Goal: Task Accomplishment & Management: Use online tool/utility

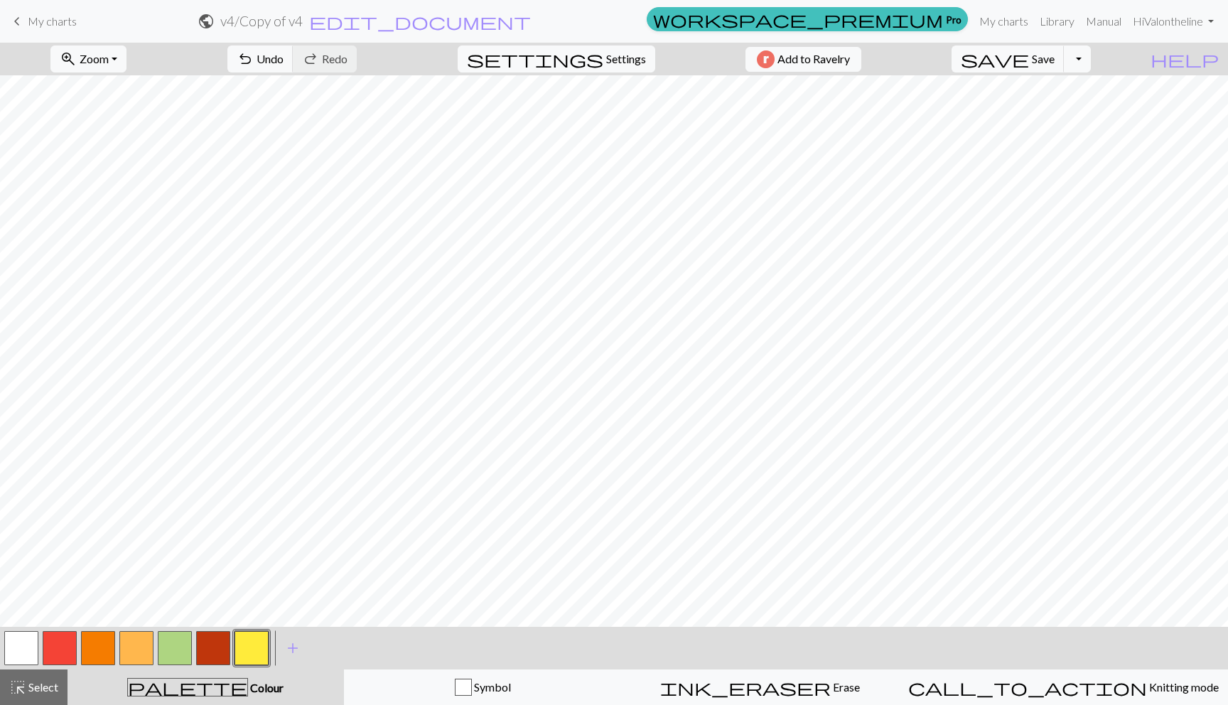
click at [63, 26] on span "My charts" at bounding box center [52, 21] width 49 height 14
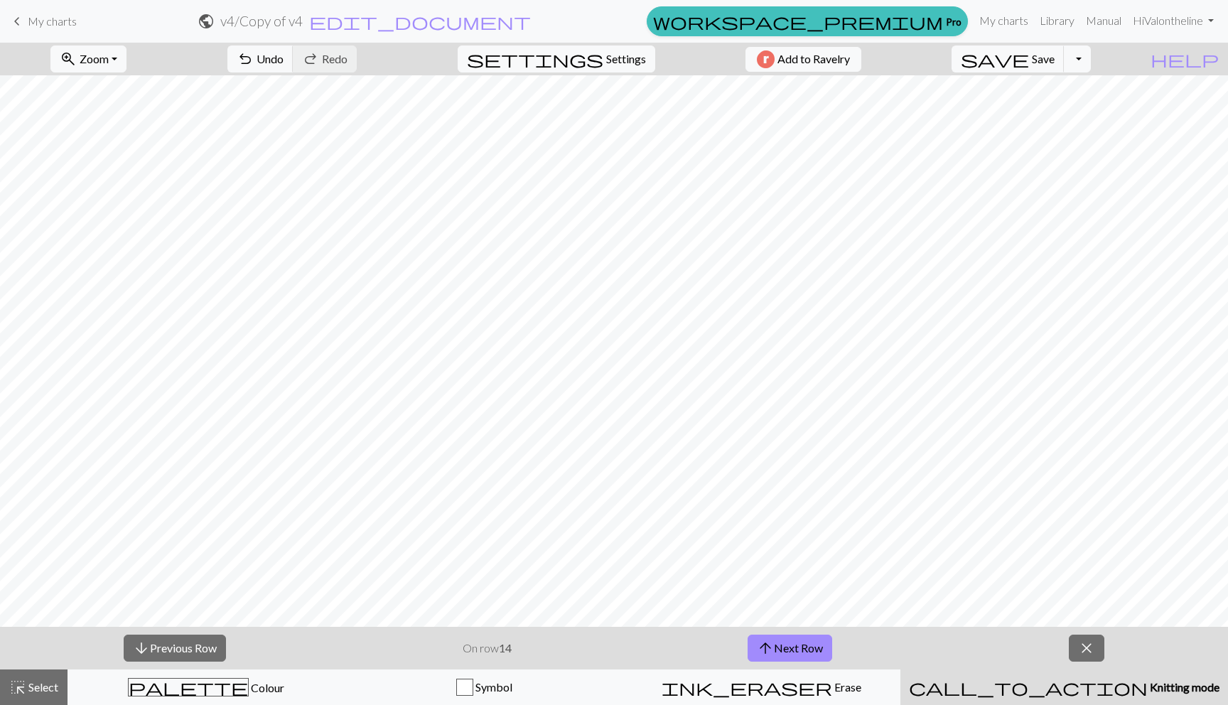
click at [23, 26] on span "keyboard_arrow_left" at bounding box center [17, 21] width 17 height 20
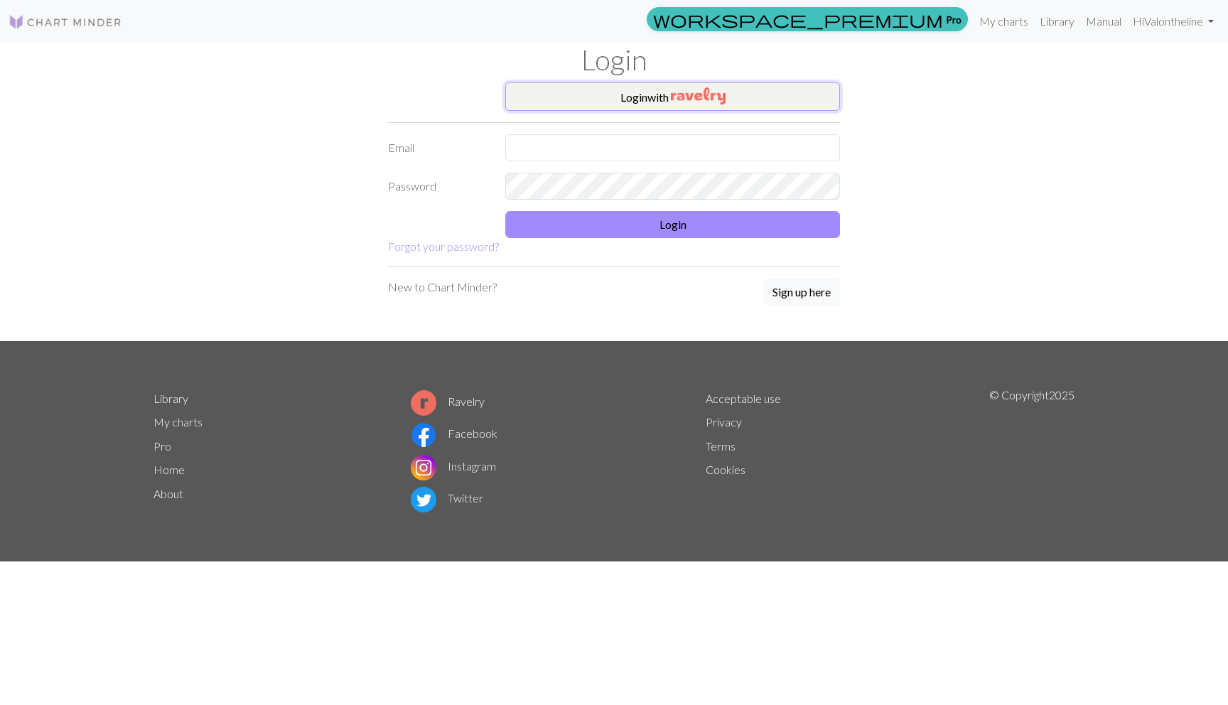
click at [679, 107] on button "Login with" at bounding box center [672, 96] width 335 height 28
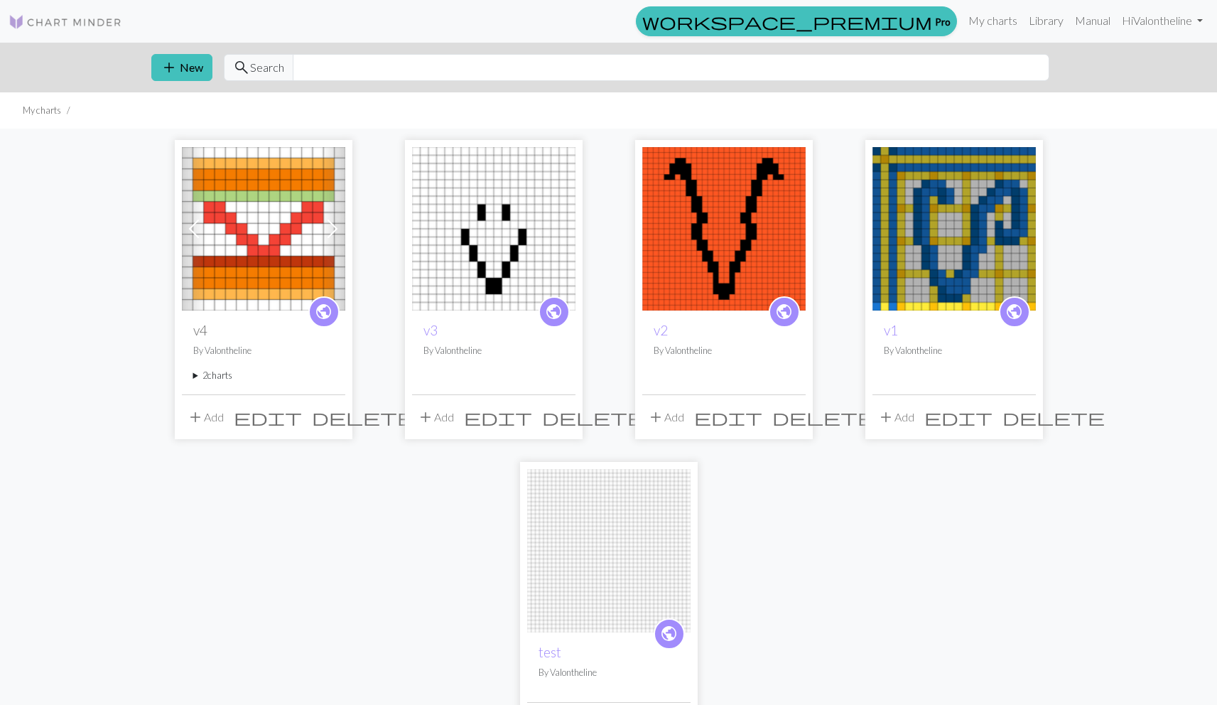
click at [193, 227] on span at bounding box center [194, 228] width 23 height 23
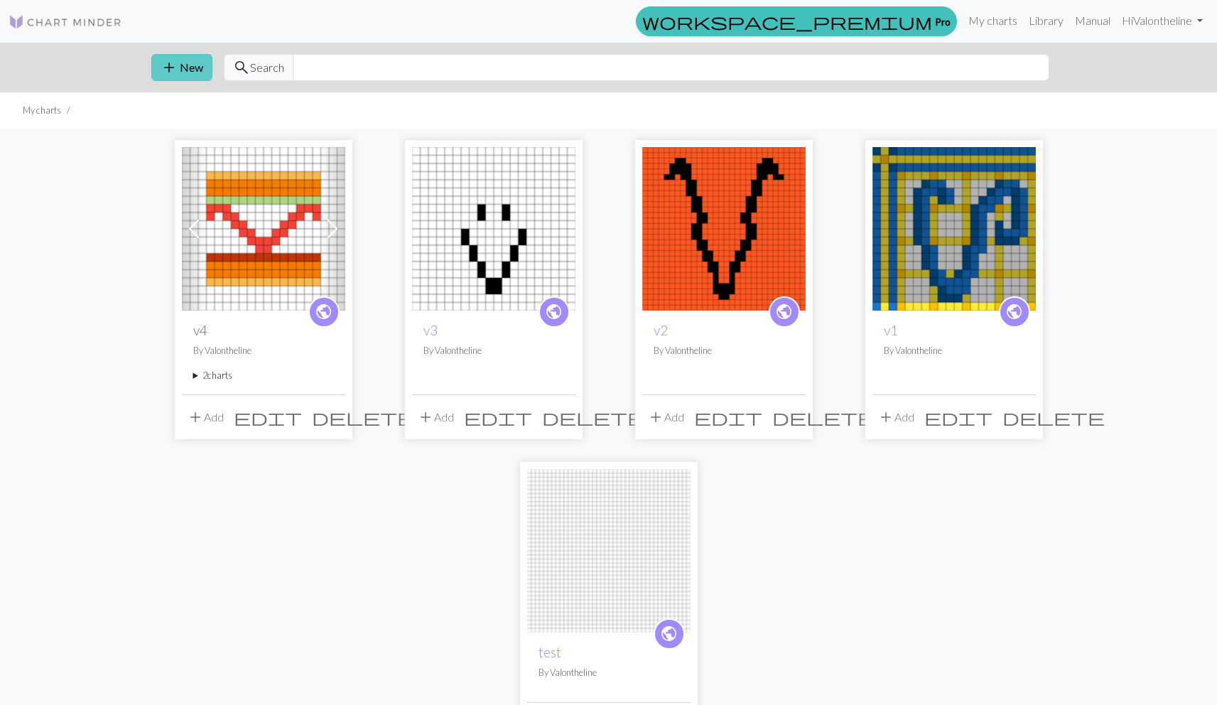
click at [198, 72] on button "add New" at bounding box center [181, 67] width 61 height 27
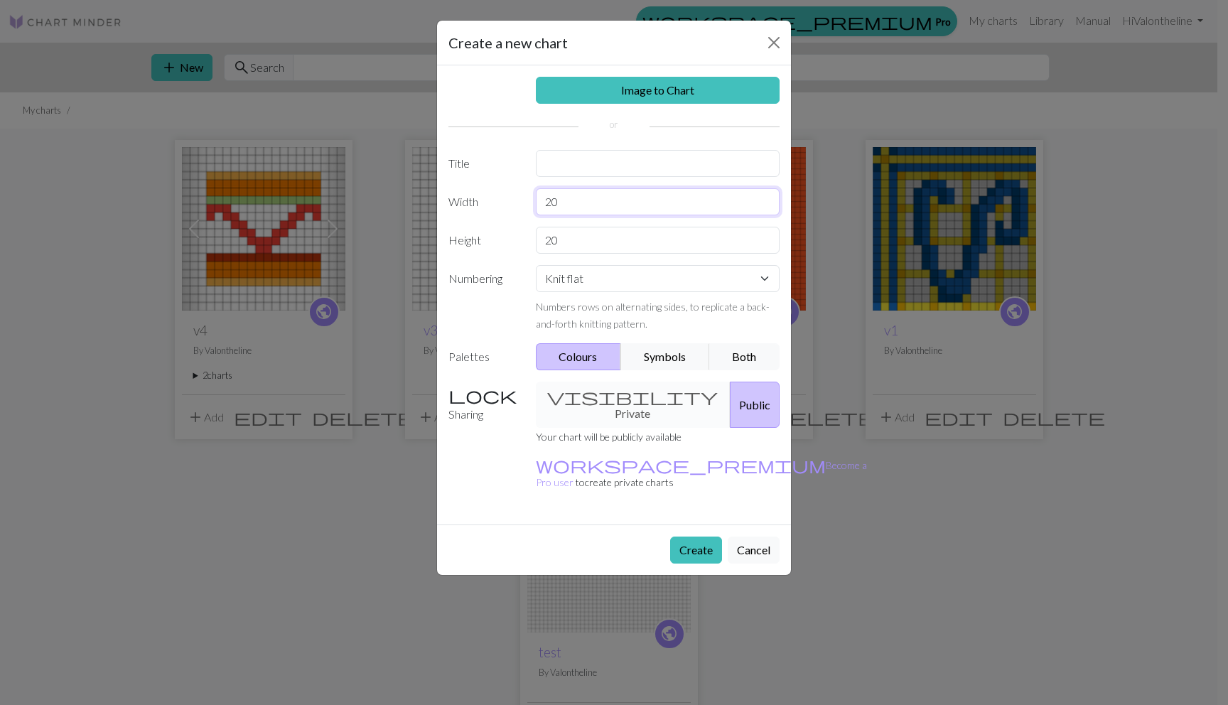
drag, startPoint x: 565, startPoint y: 205, endPoint x: 512, endPoint y: 205, distance: 53.3
click at [512, 205] on div "Width 20" at bounding box center [614, 201] width 348 height 27
type input "10"
drag, startPoint x: 561, startPoint y: 243, endPoint x: 507, endPoint y: 243, distance: 54.0
click at [508, 243] on div "Height 20" at bounding box center [614, 240] width 348 height 27
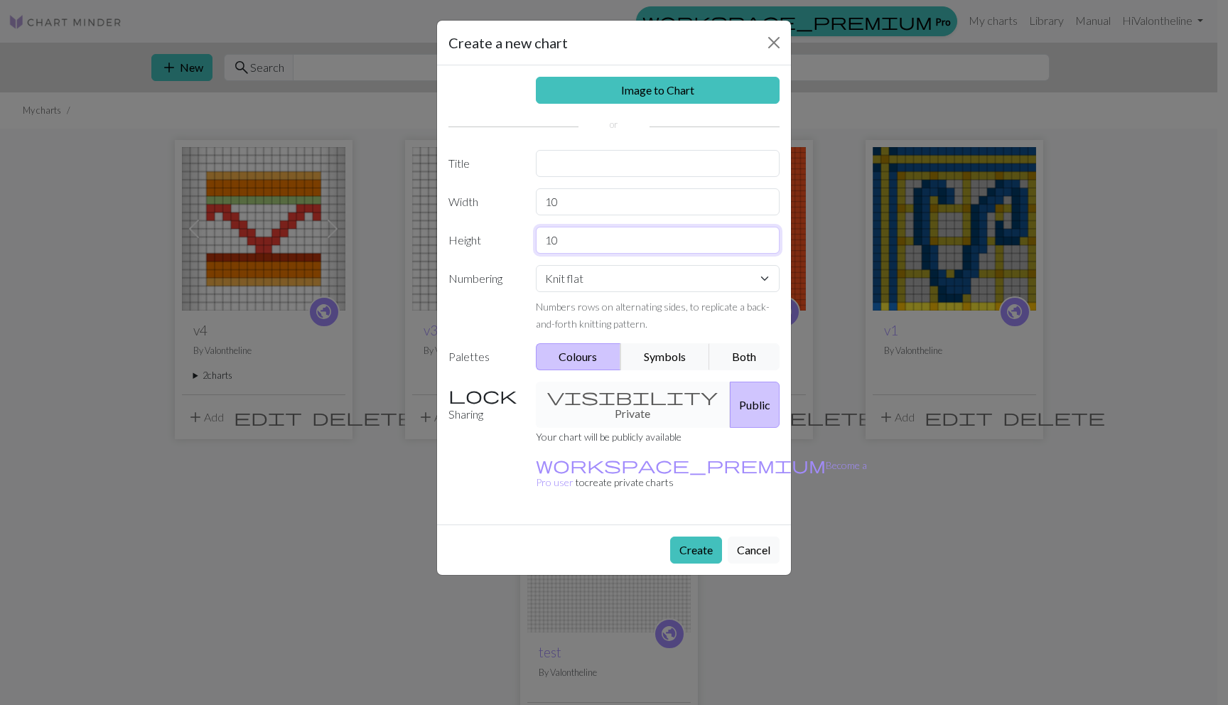
type input "10"
drag, startPoint x: 568, startPoint y: 201, endPoint x: 502, endPoint y: 201, distance: 66.1
click at [502, 201] on div "Width 10" at bounding box center [614, 201] width 348 height 27
type input "5"
drag, startPoint x: 563, startPoint y: 237, endPoint x: 514, endPoint y: 237, distance: 48.3
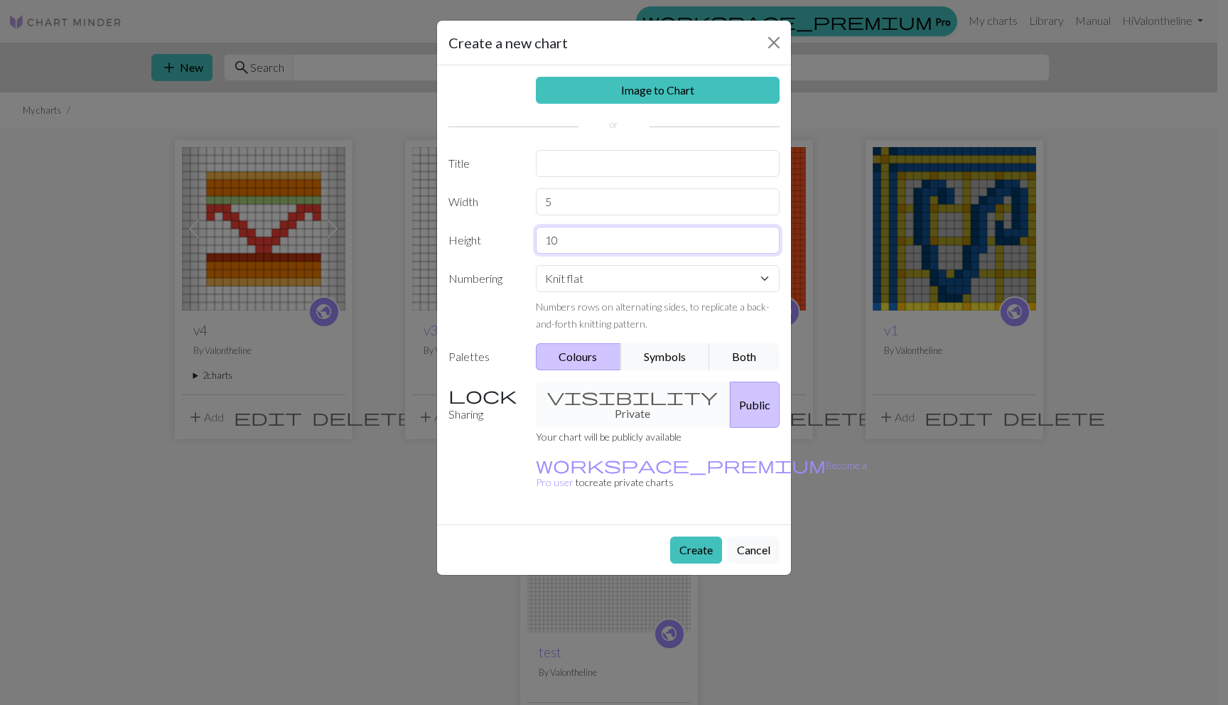
click at [514, 237] on div "Height 10" at bounding box center [614, 240] width 348 height 27
type input "5"
click at [714, 537] on button "Create" at bounding box center [696, 550] width 52 height 27
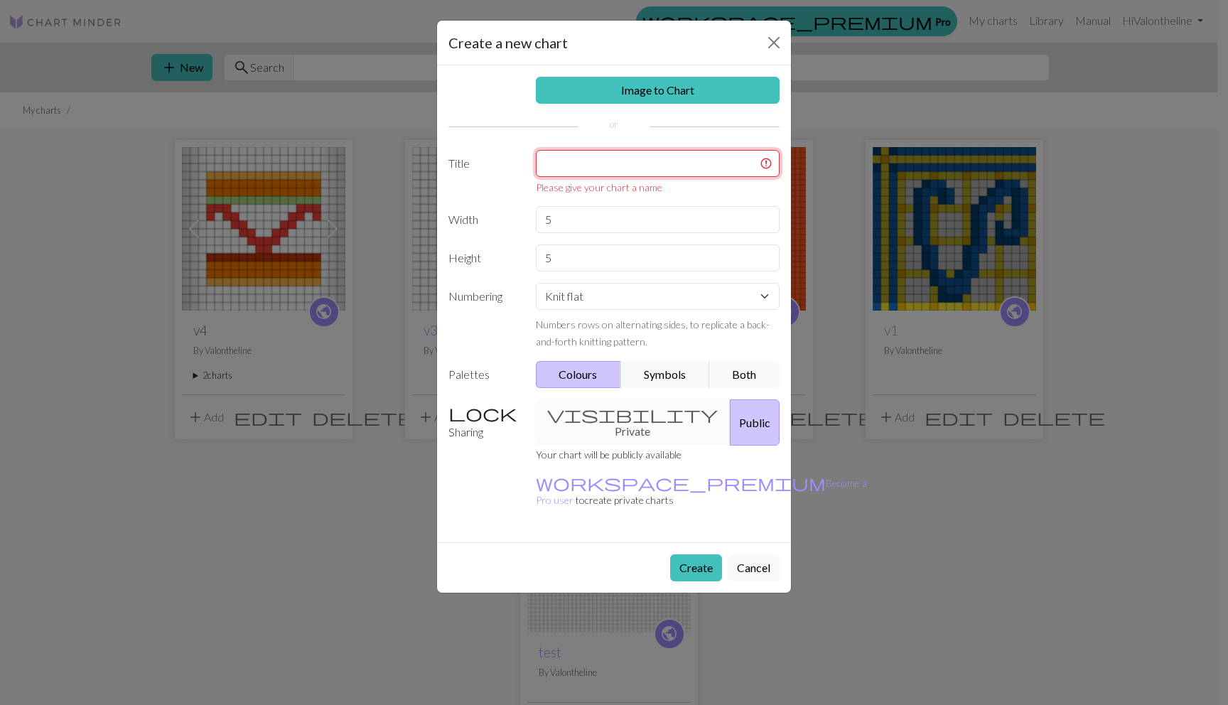
click at [561, 166] on input "text" at bounding box center [658, 163] width 244 height 27
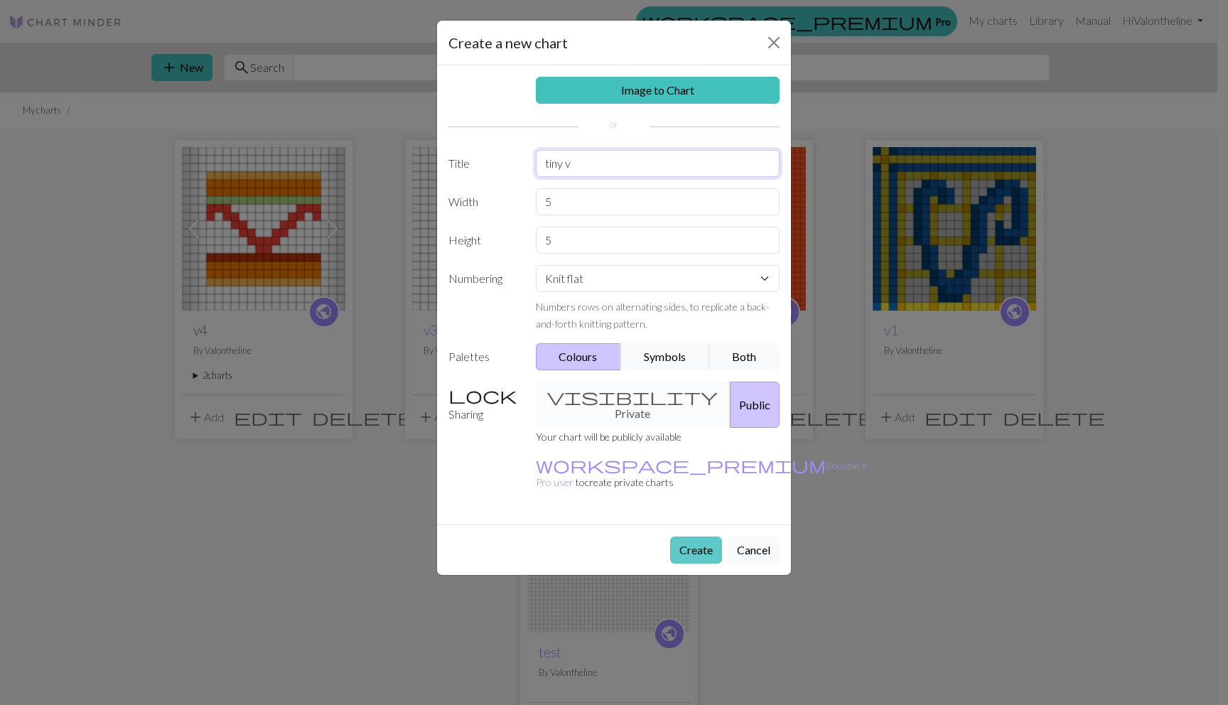
type input "tiny v"
click at [701, 537] on button "Create" at bounding box center [696, 550] width 52 height 27
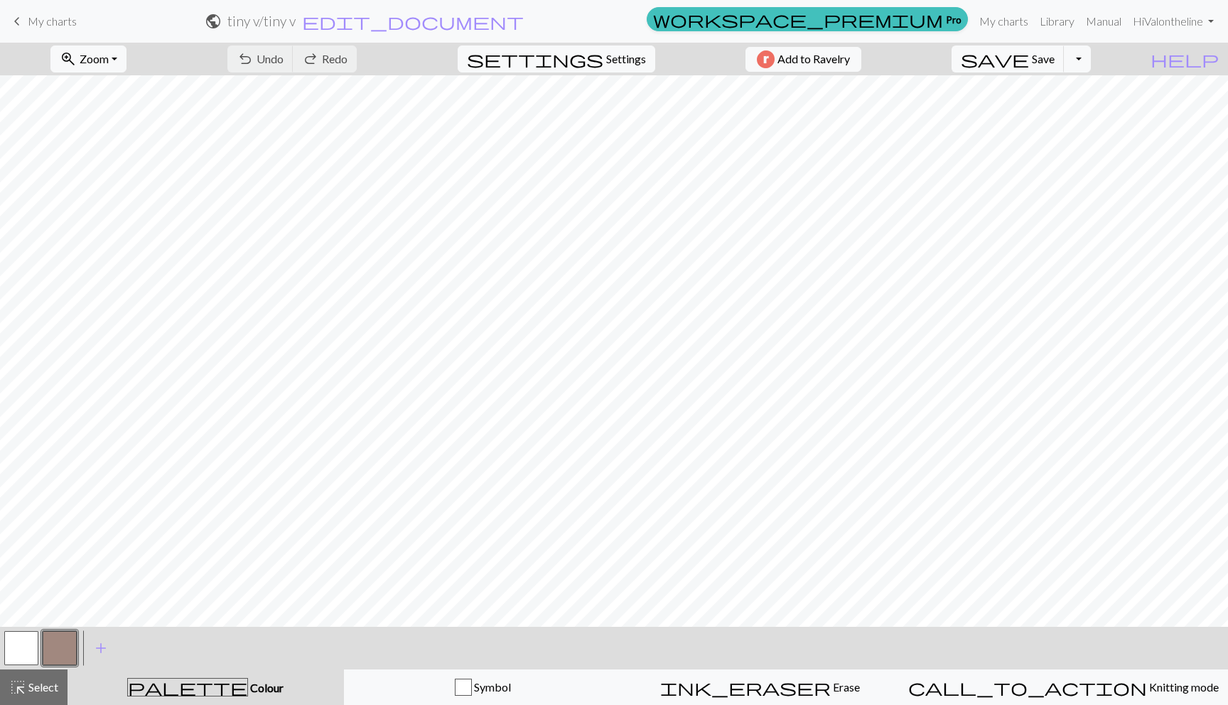
click at [61, 642] on button "button" at bounding box center [60, 648] width 34 height 34
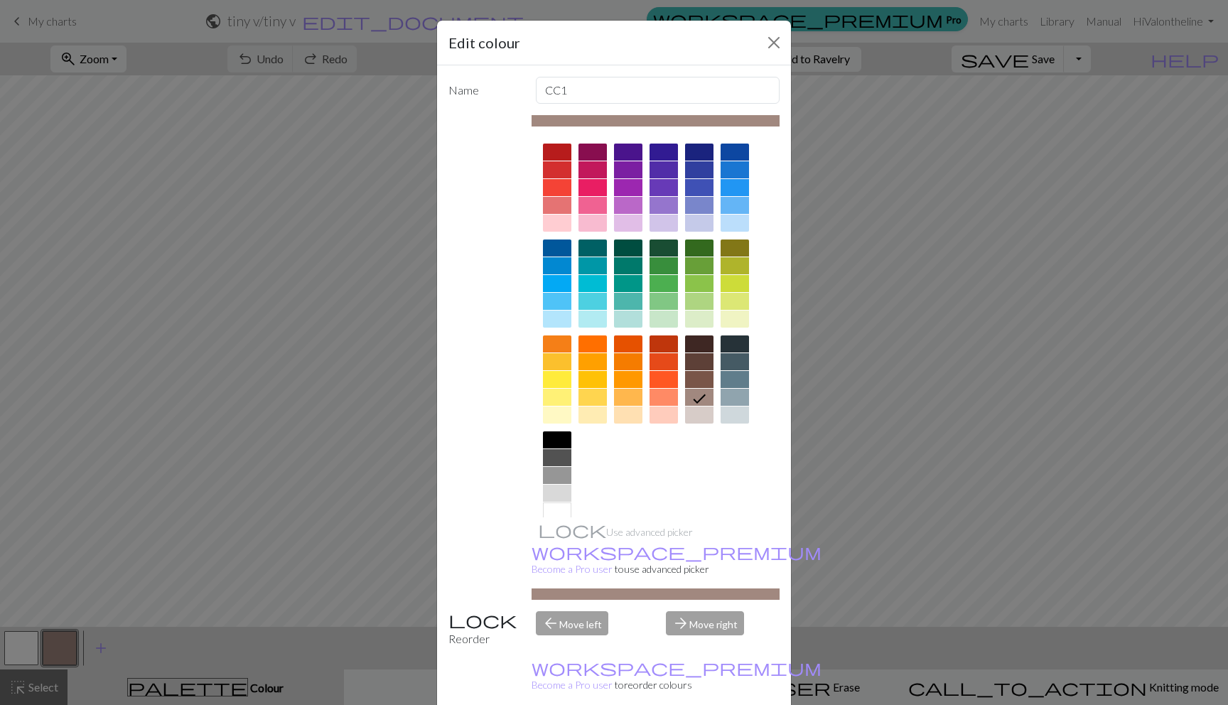
click at [553, 294] on div at bounding box center [557, 301] width 28 height 17
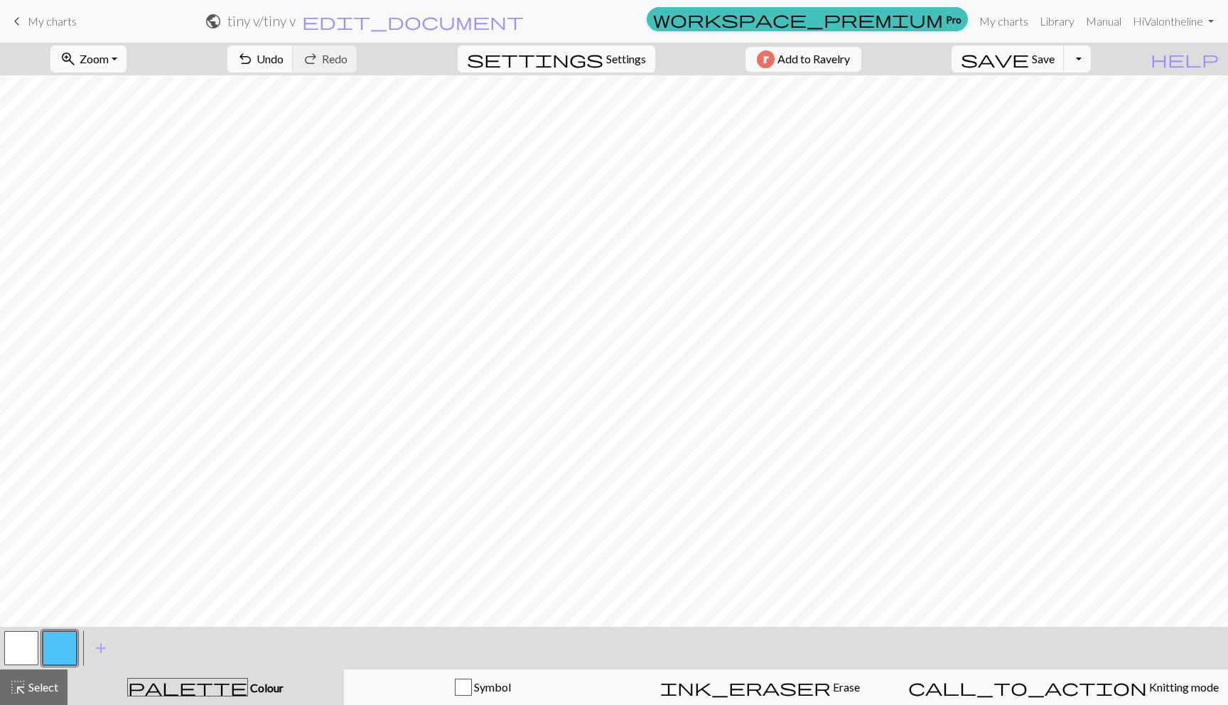
click at [23, 654] on button "button" at bounding box center [21, 648] width 34 height 34
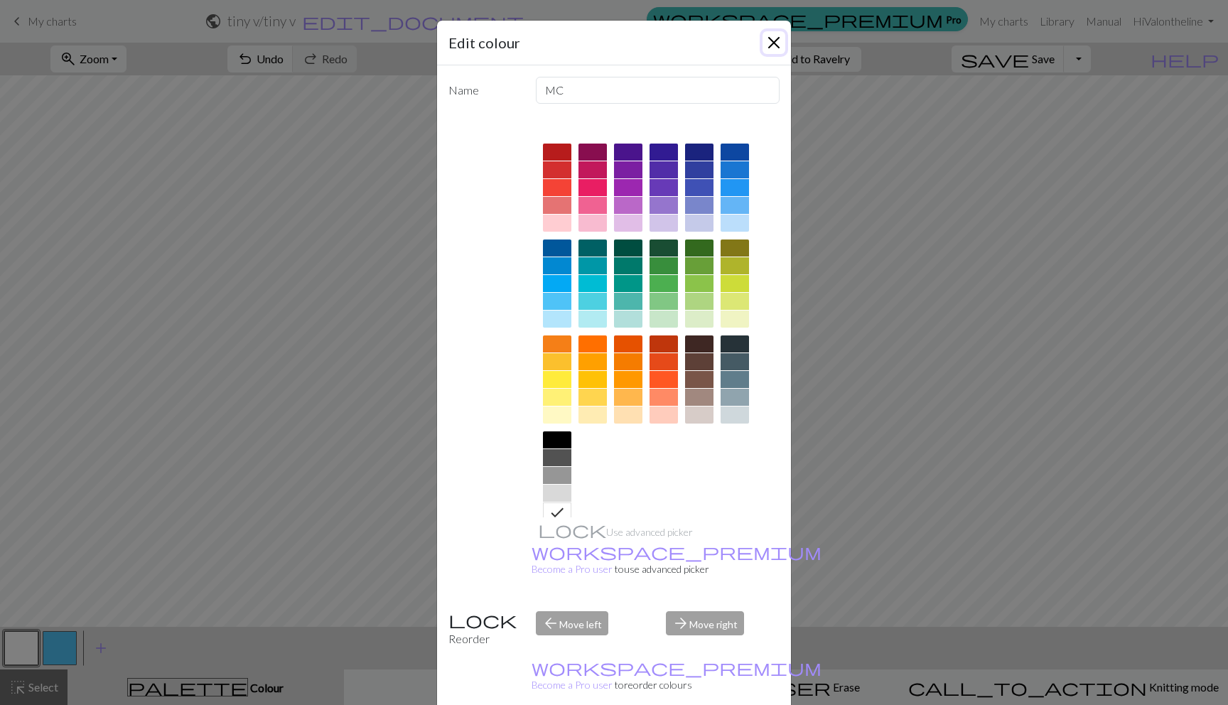
click at [765, 43] on button "Close" at bounding box center [773, 42] width 23 height 23
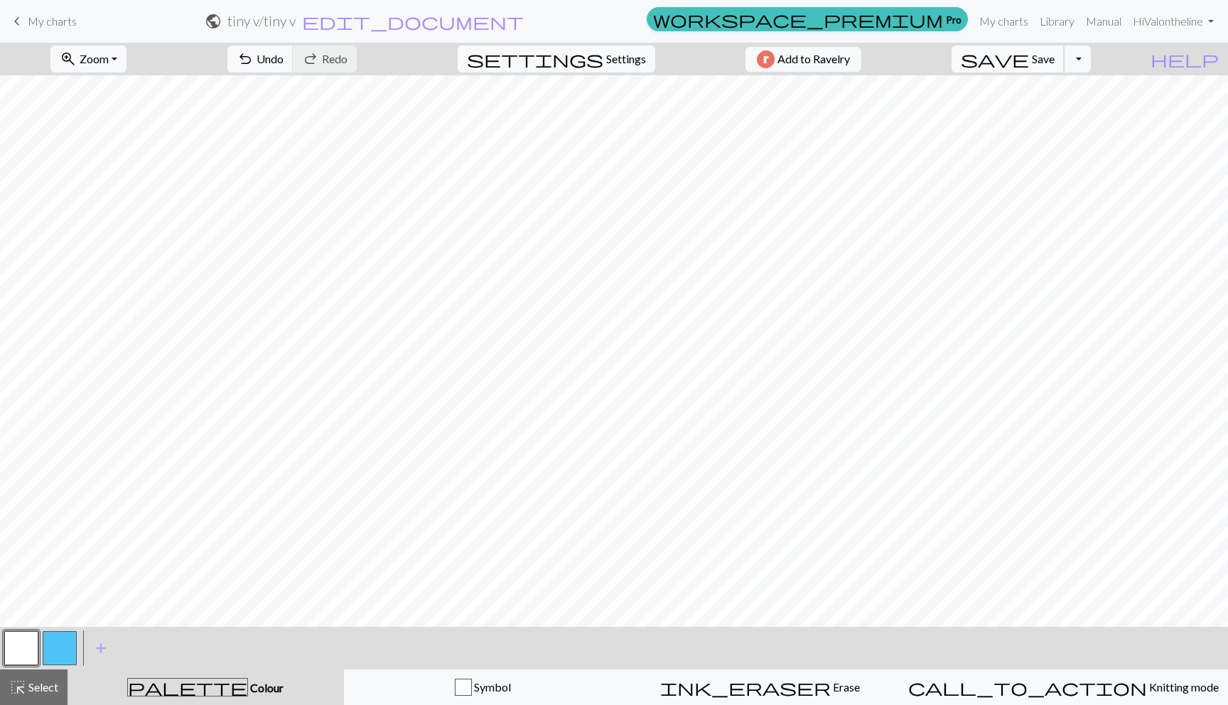
click at [1029, 60] on span "save" at bounding box center [995, 59] width 68 height 20
click at [49, 20] on div "Chart saved" at bounding box center [614, 28] width 1228 height 56
click at [33, 21] on span "My charts" at bounding box center [52, 21] width 49 height 14
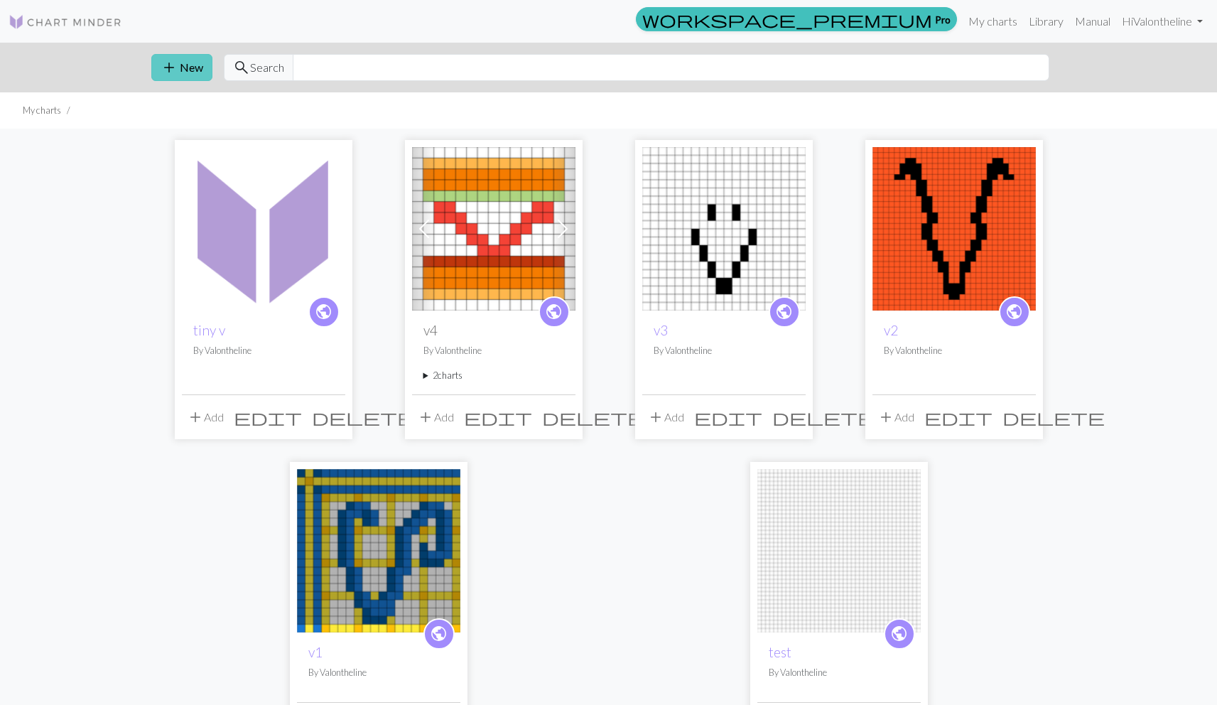
click at [178, 69] on button "add New" at bounding box center [181, 67] width 61 height 27
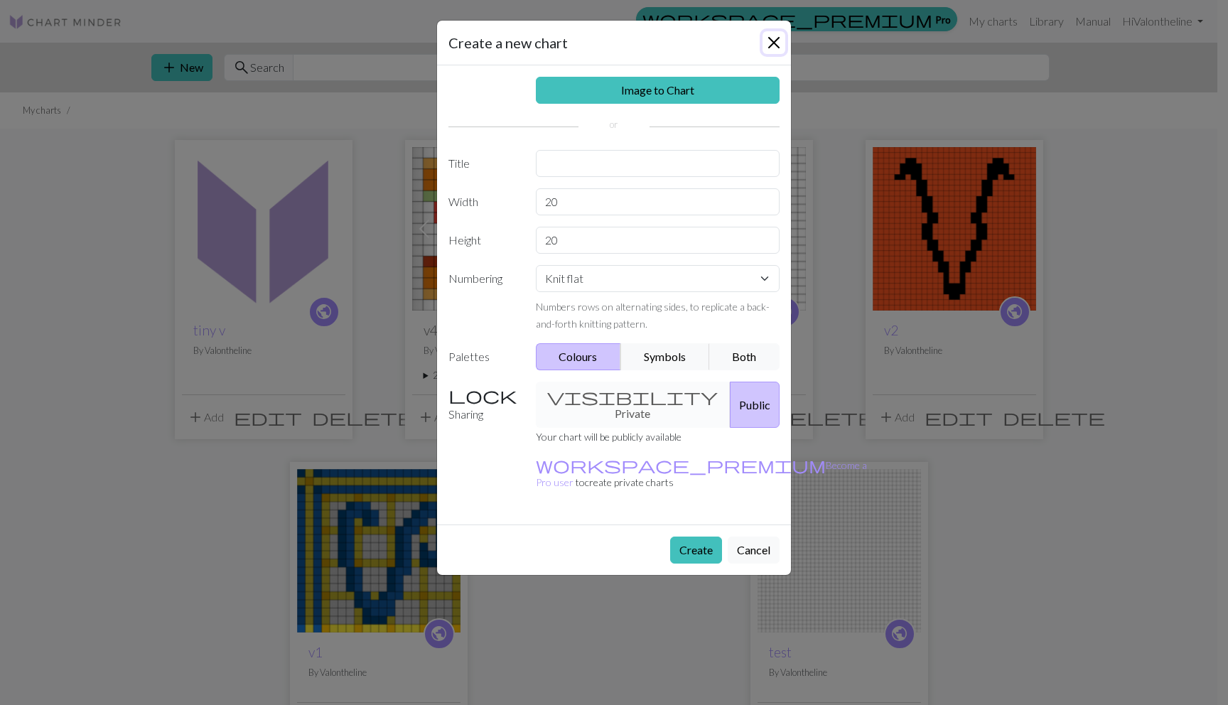
click at [774, 44] on button "Close" at bounding box center [773, 42] width 23 height 23
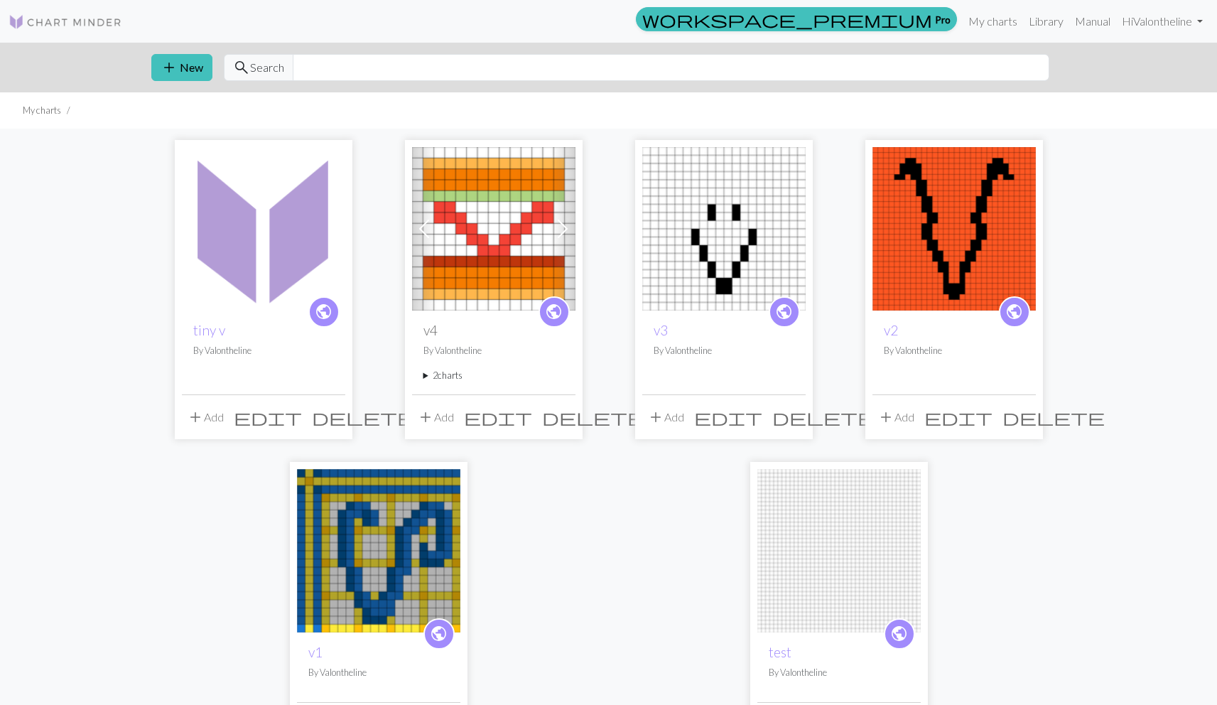
click at [567, 224] on span at bounding box center [562, 228] width 23 height 23
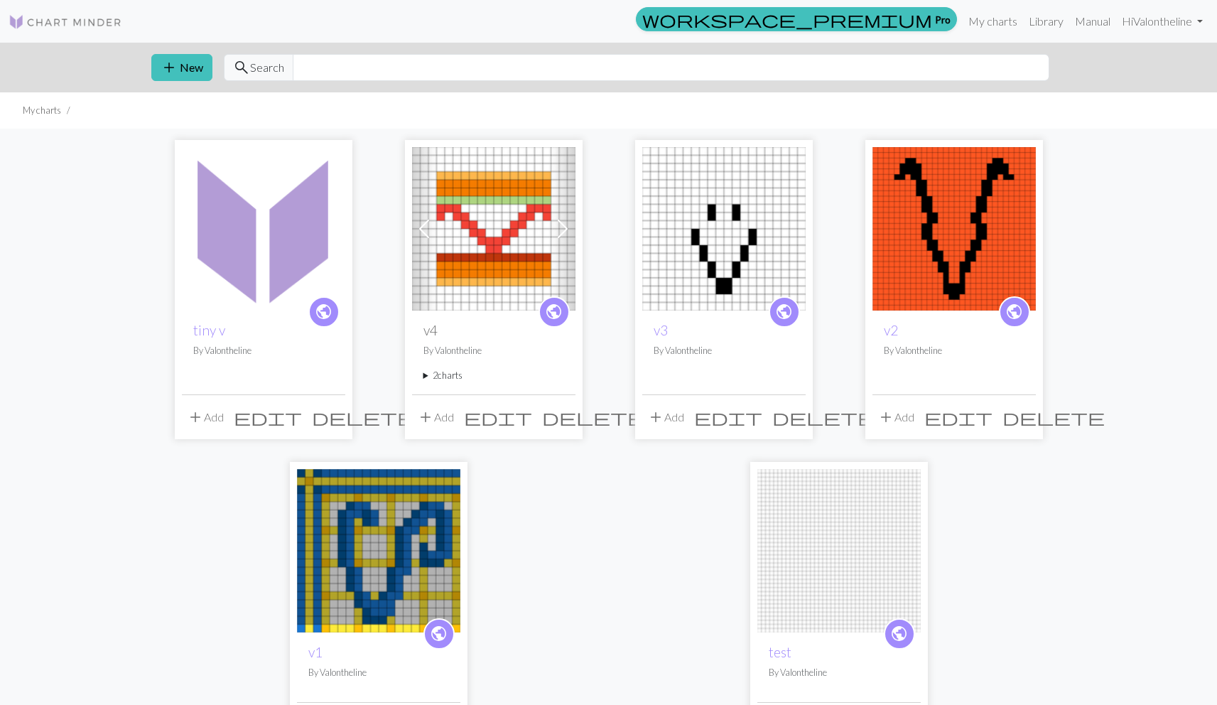
click at [517, 227] on img at bounding box center [493, 228] width 163 height 163
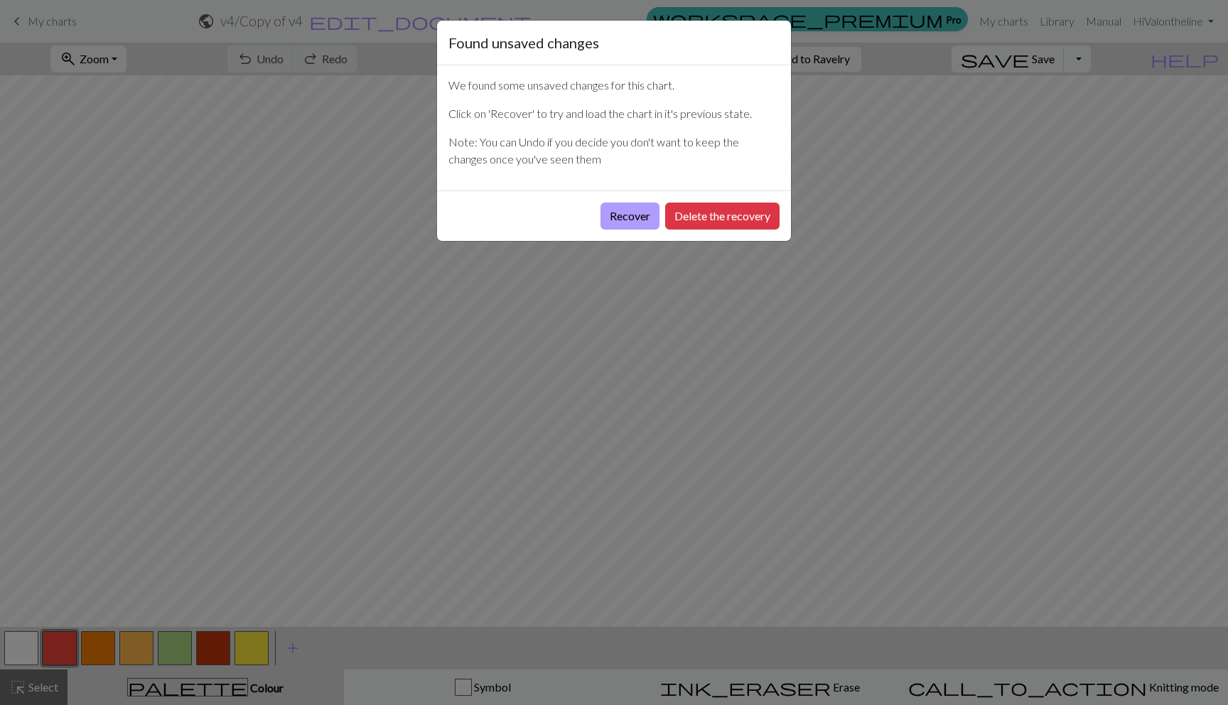
click at [631, 222] on button "Recover" at bounding box center [629, 216] width 59 height 27
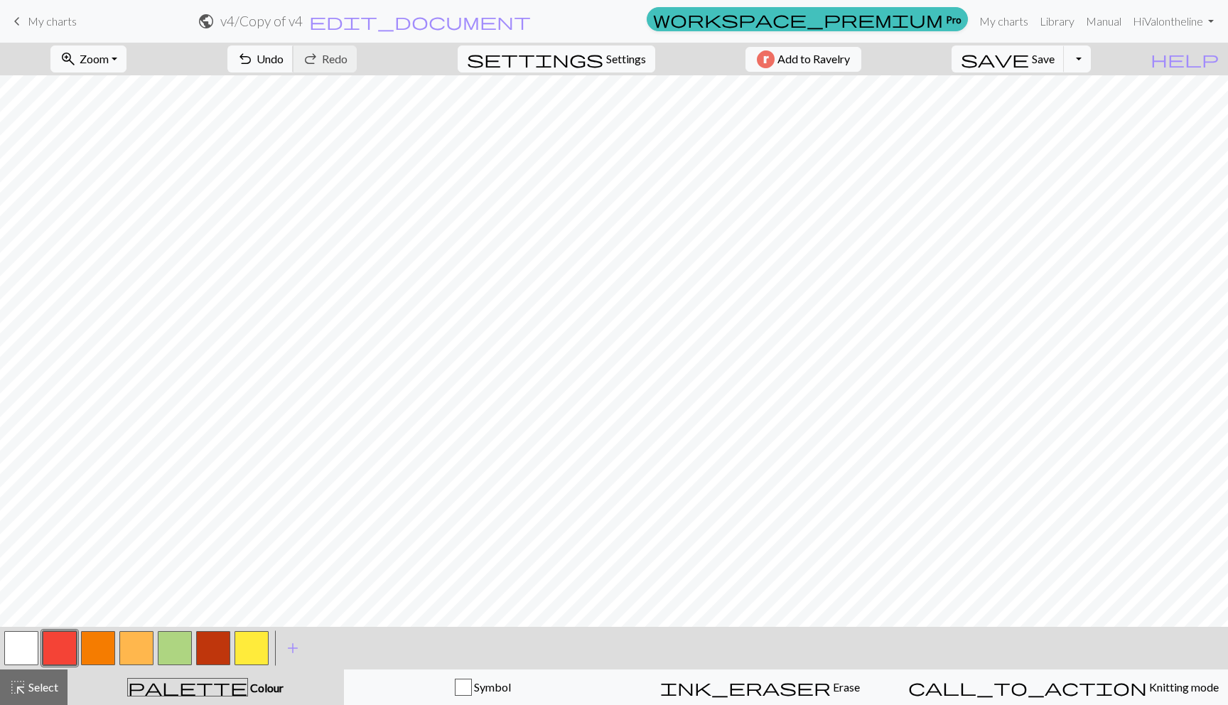
click at [284, 65] on span "Undo" at bounding box center [270, 59] width 27 height 14
click at [1033, 60] on button "save Save Save" at bounding box center [1007, 58] width 113 height 27
click at [303, 22] on h2 "v4 / Copy of v4" at bounding box center [261, 21] width 82 height 16
select select "68b136df3eea154e62306052"
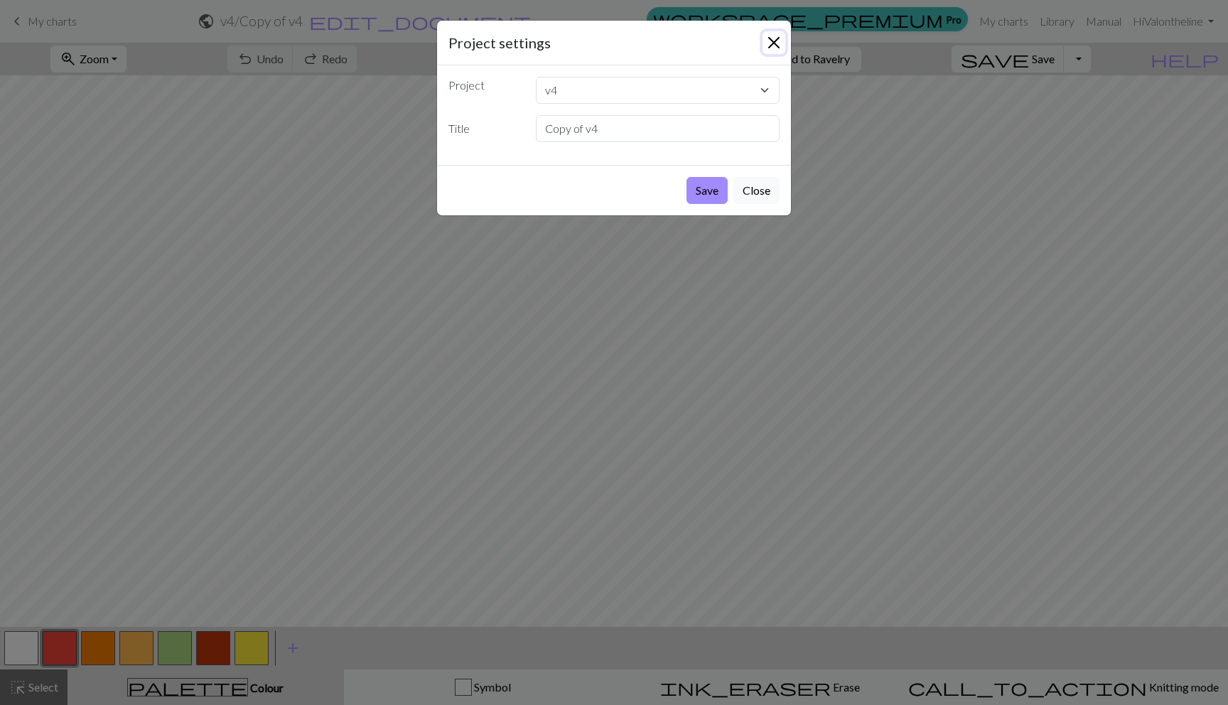
click at [772, 41] on button "Close" at bounding box center [773, 42] width 23 height 23
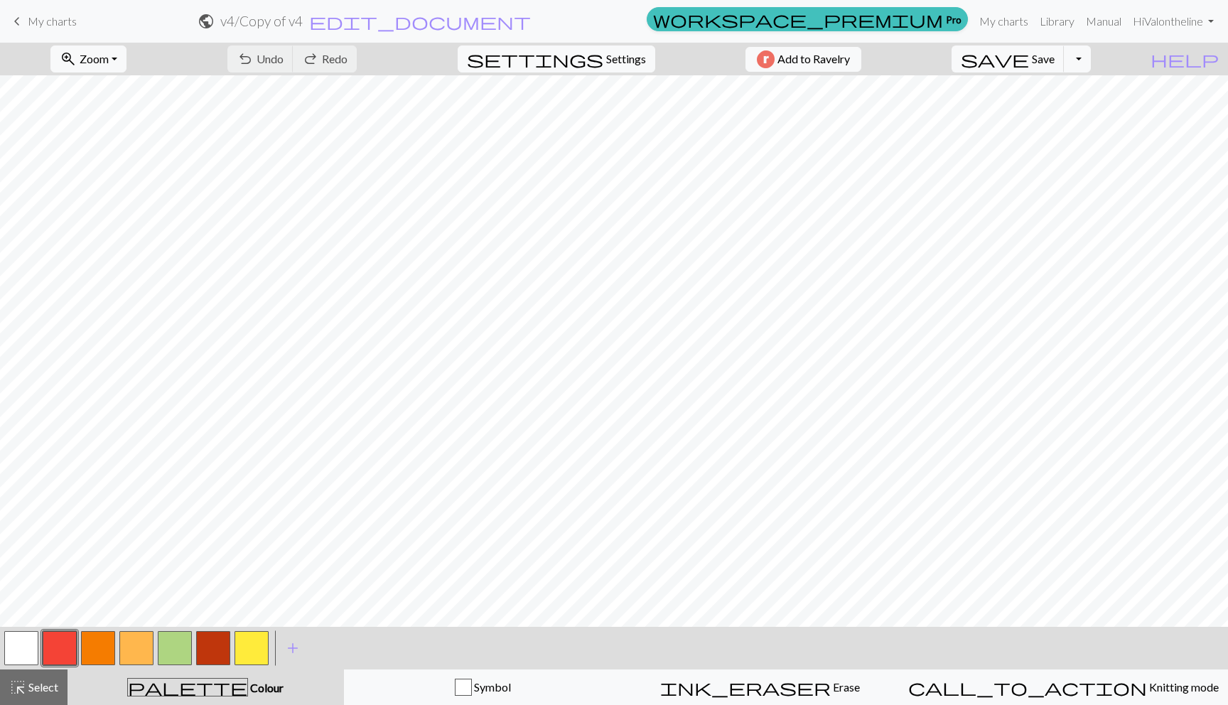
click at [65, 21] on span "My charts" at bounding box center [52, 21] width 49 height 14
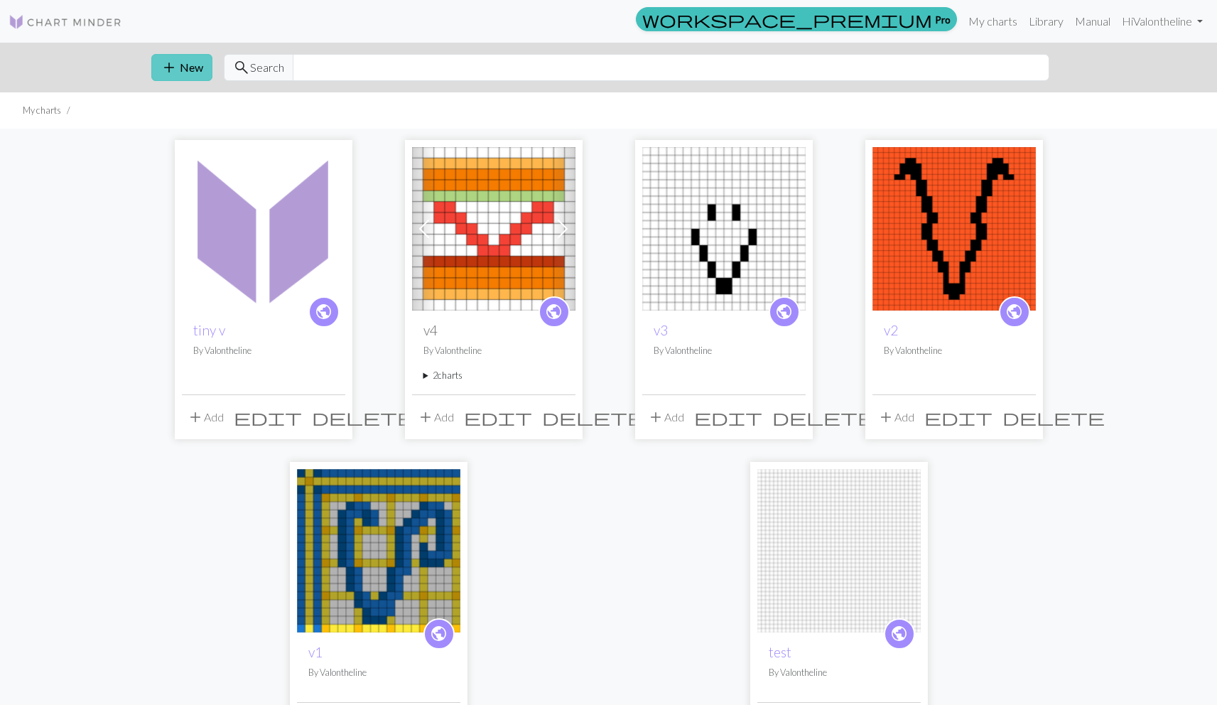
click at [185, 62] on button "add New" at bounding box center [181, 67] width 61 height 27
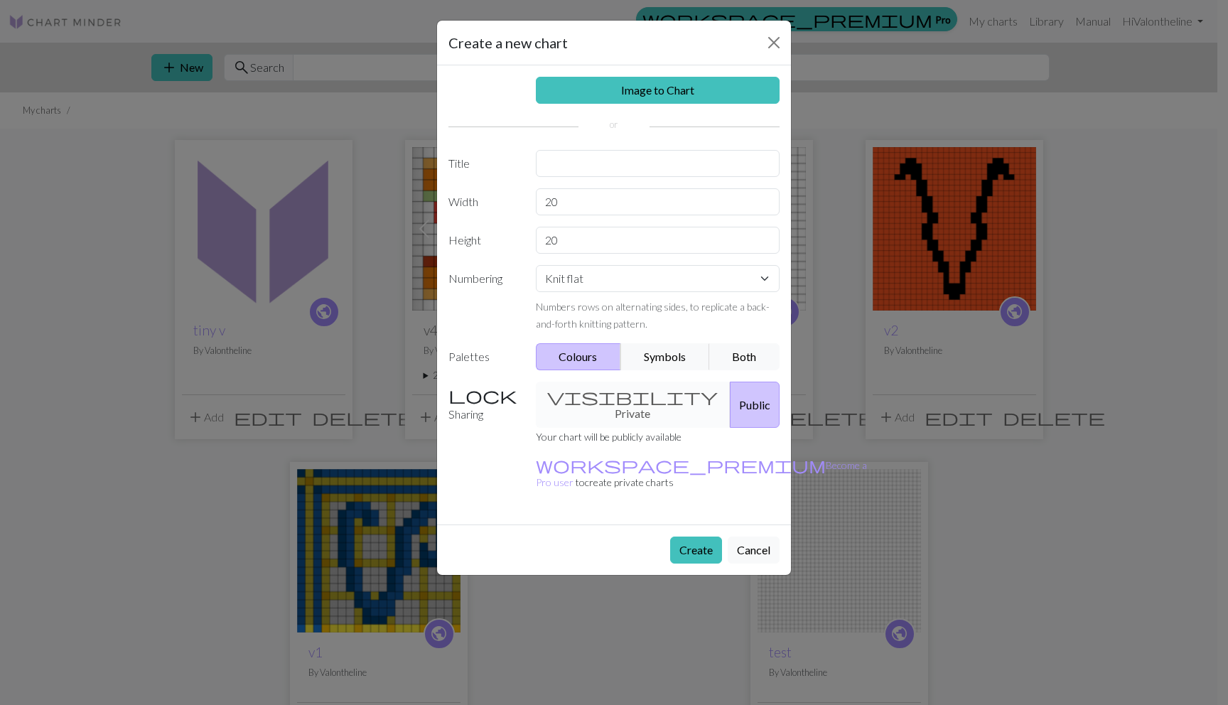
click at [672, 537] on button "Create" at bounding box center [696, 550] width 52 height 27
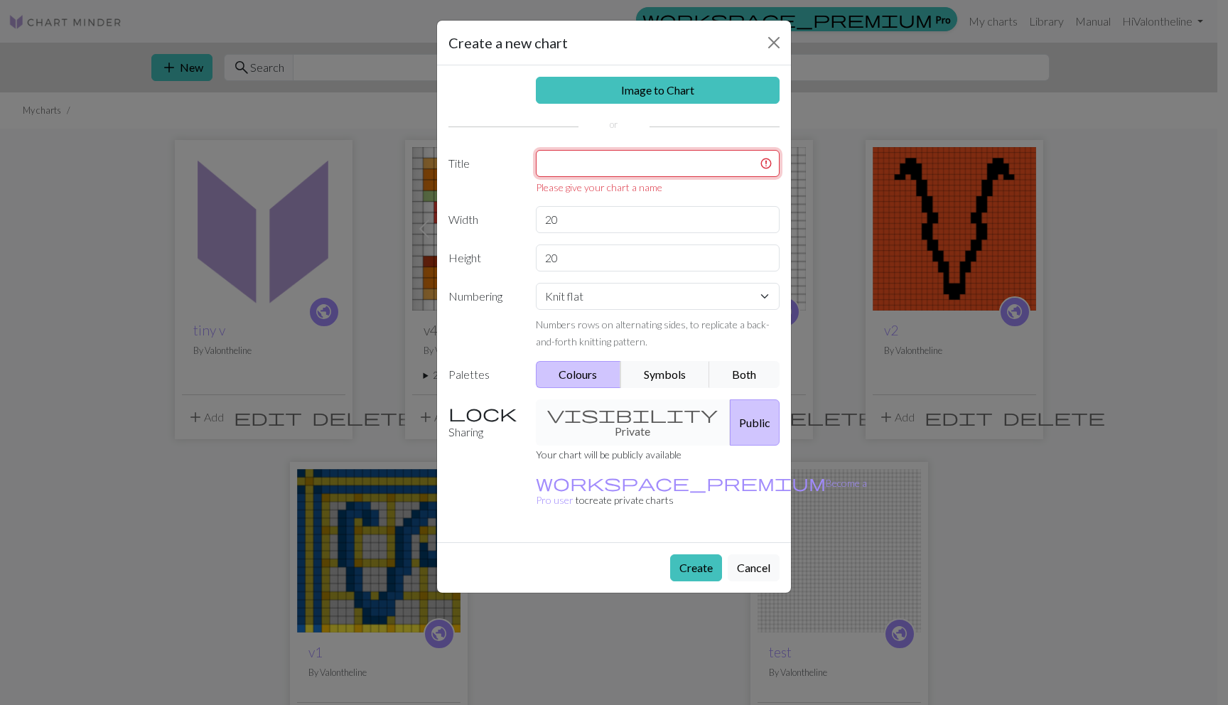
click at [561, 171] on input "text" at bounding box center [658, 163] width 244 height 27
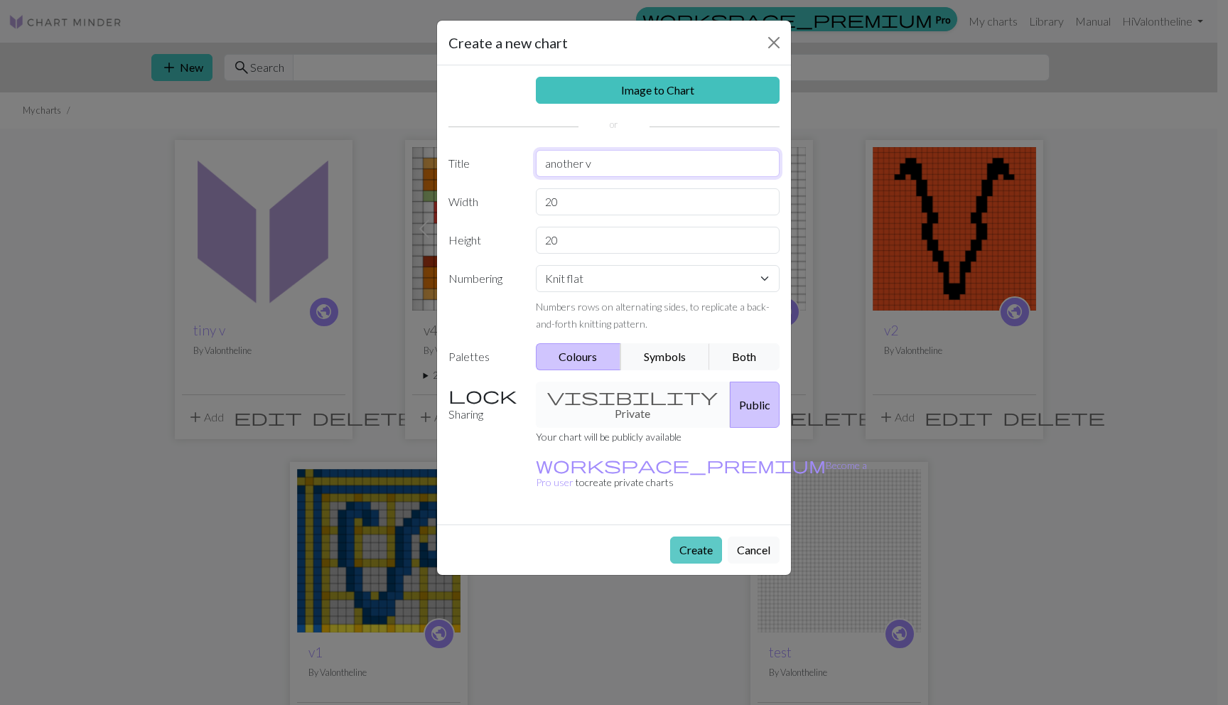
type input "another v"
click at [677, 537] on button "Create" at bounding box center [696, 550] width 52 height 27
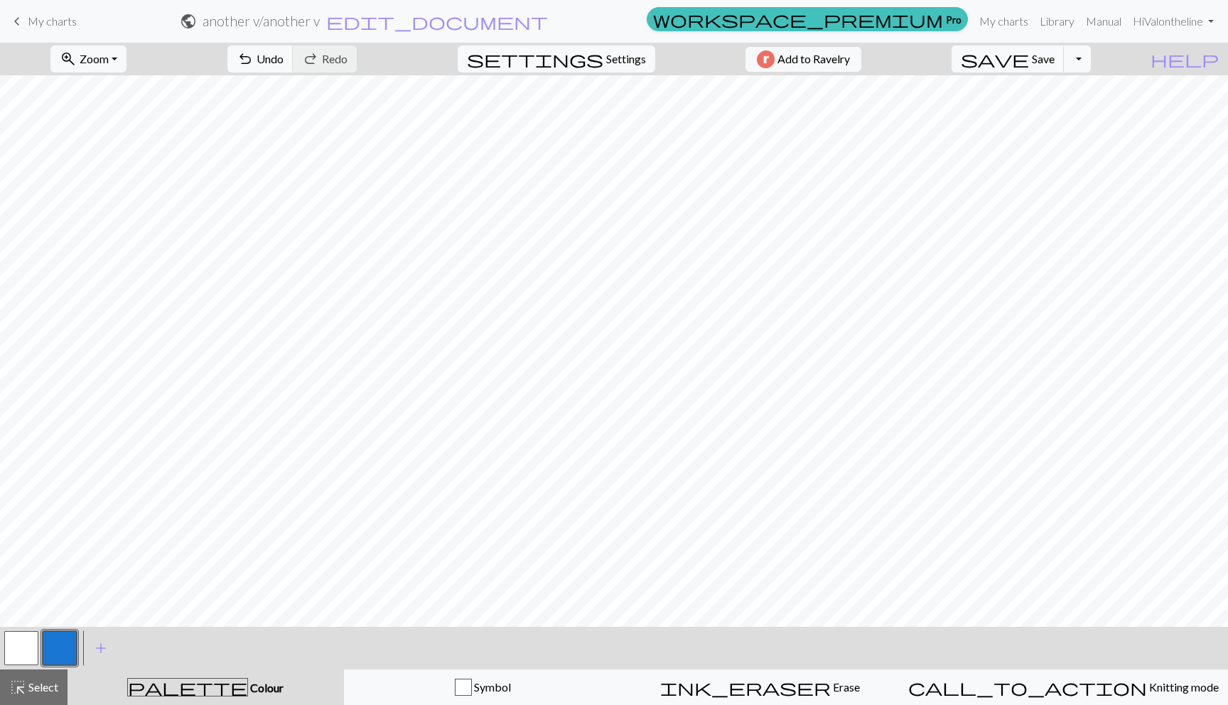
click at [32, 640] on button "button" at bounding box center [21, 648] width 34 height 34
click at [99, 645] on span "add" at bounding box center [100, 648] width 17 height 20
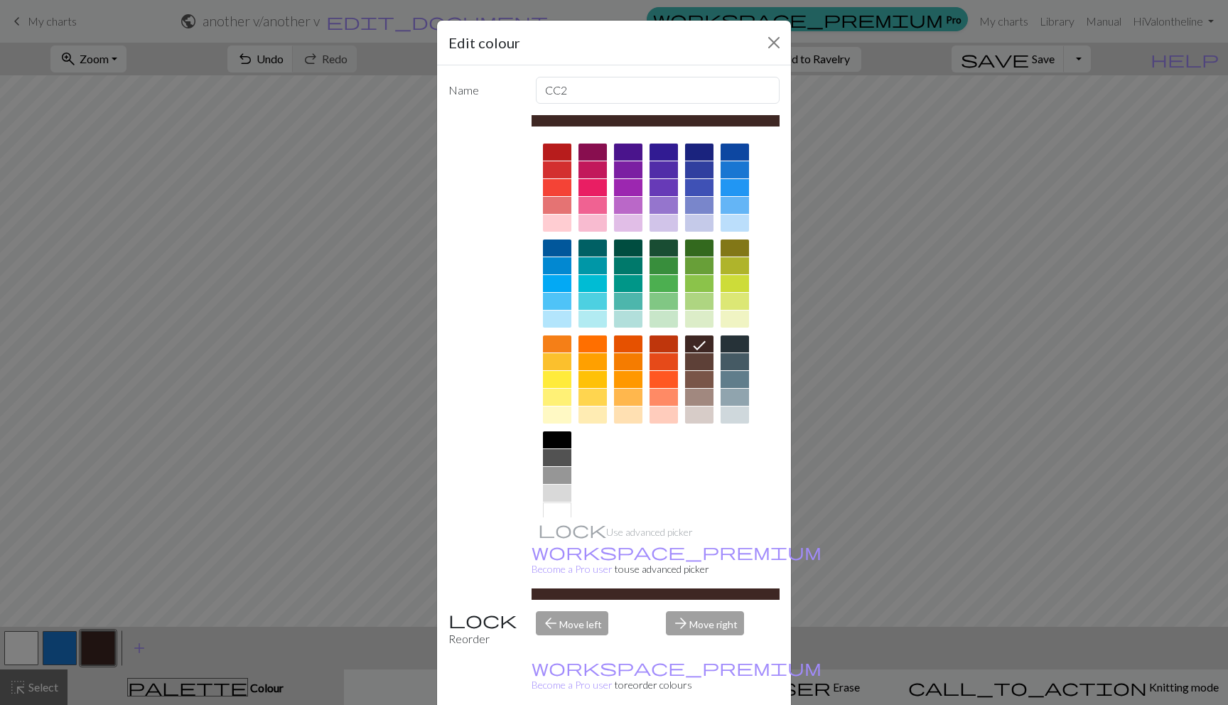
click at [649, 379] on div at bounding box center [663, 379] width 28 height 17
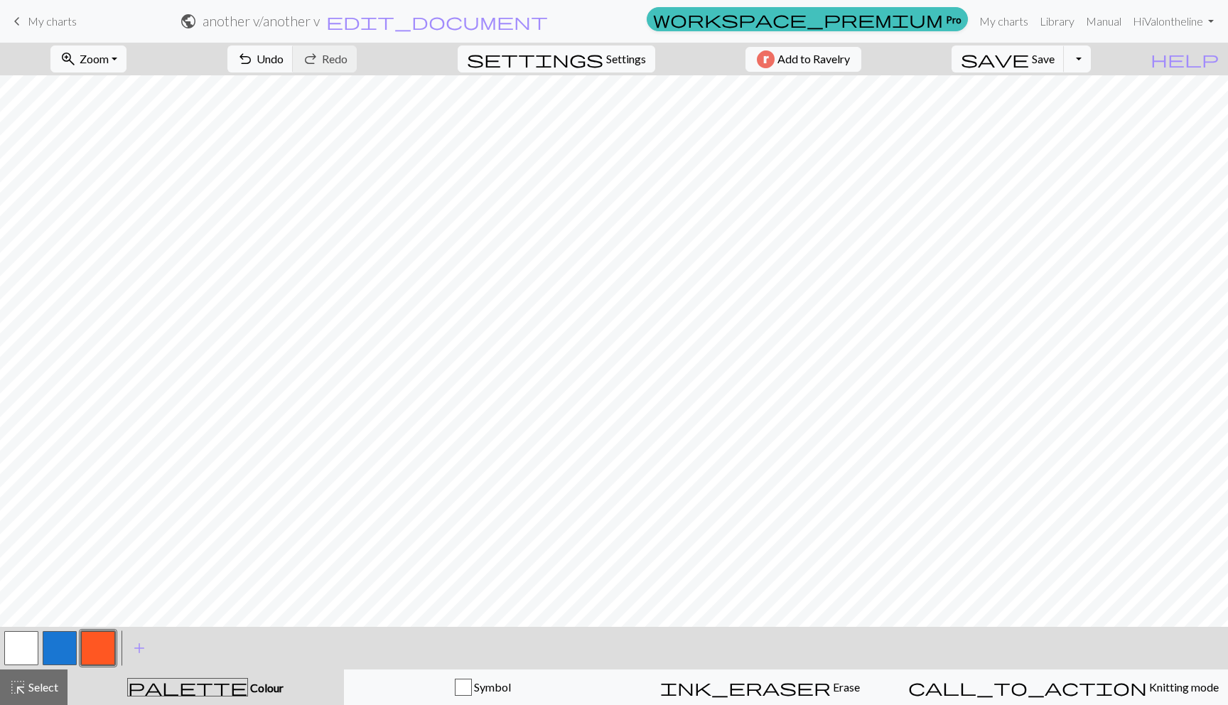
click at [52, 645] on button "button" at bounding box center [60, 648] width 34 height 34
click at [92, 644] on button "button" at bounding box center [98, 648] width 34 height 34
click at [5, 642] on button "button" at bounding box center [21, 648] width 34 height 34
click at [113, 643] on button "button" at bounding box center [98, 648] width 34 height 34
click at [72, 644] on button "button" at bounding box center [60, 648] width 34 height 34
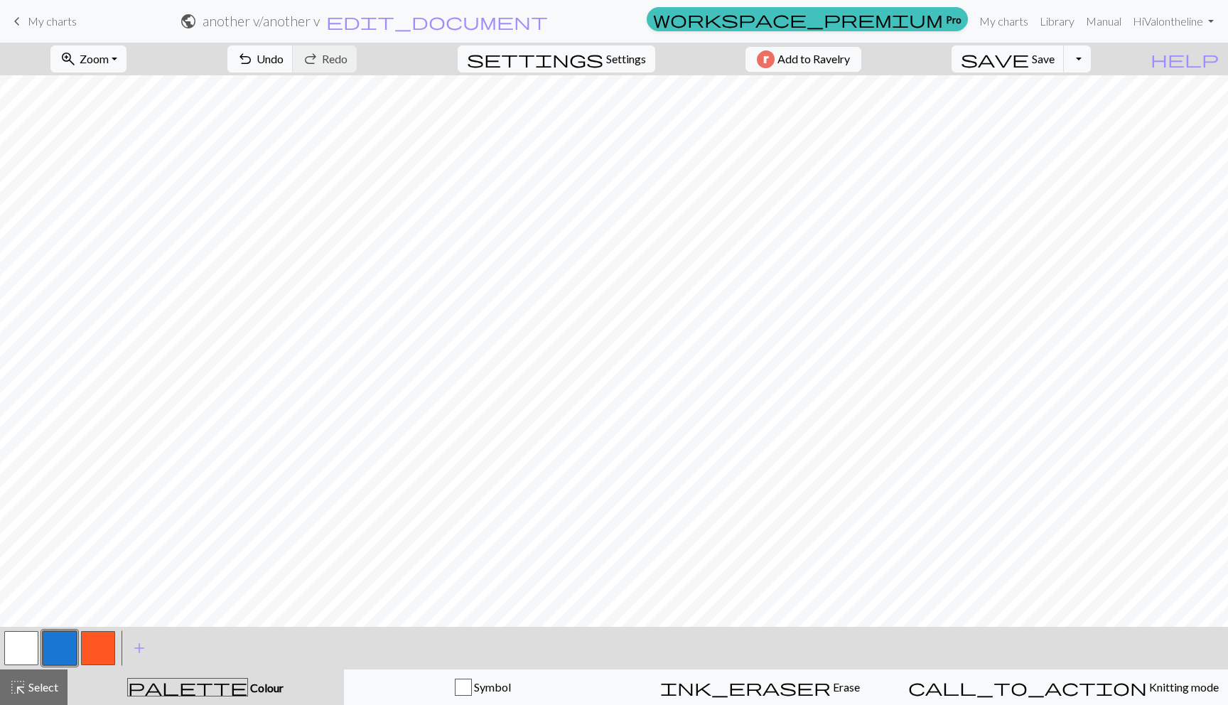
click at [23, 640] on button "button" at bounding box center [21, 648] width 34 height 34
click at [18, 657] on button "button" at bounding box center [21, 648] width 34 height 34
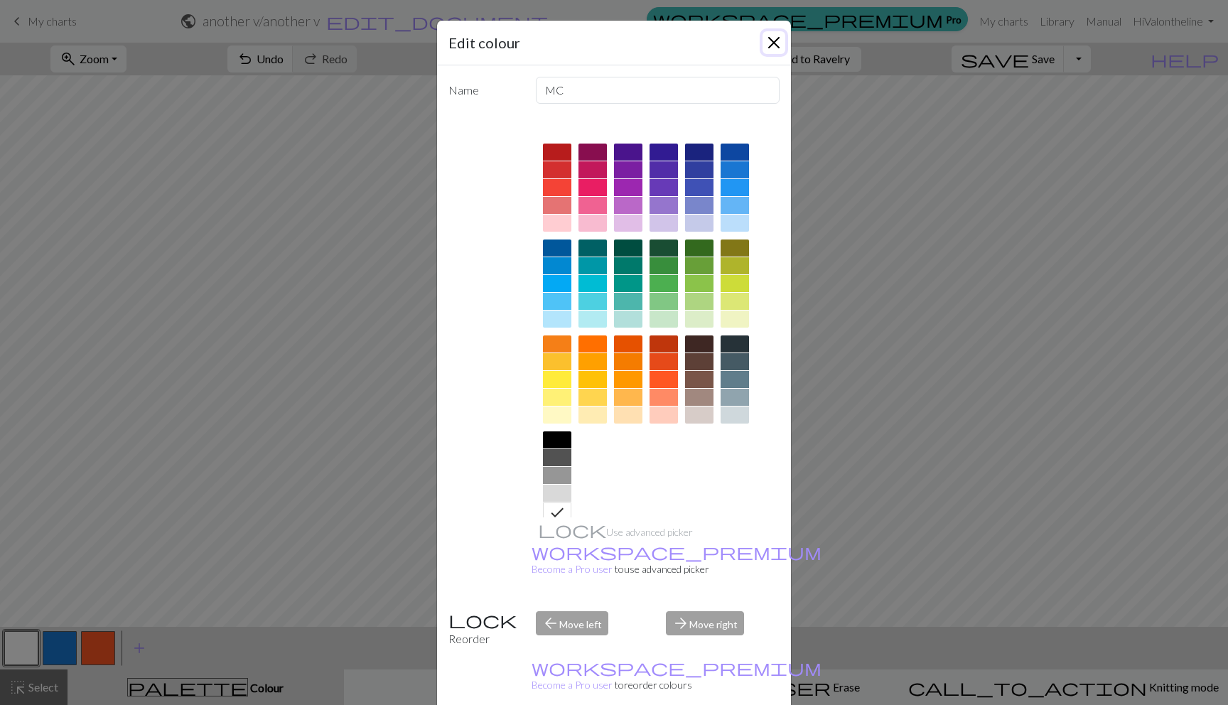
click at [767, 48] on button "Close" at bounding box center [773, 42] width 23 height 23
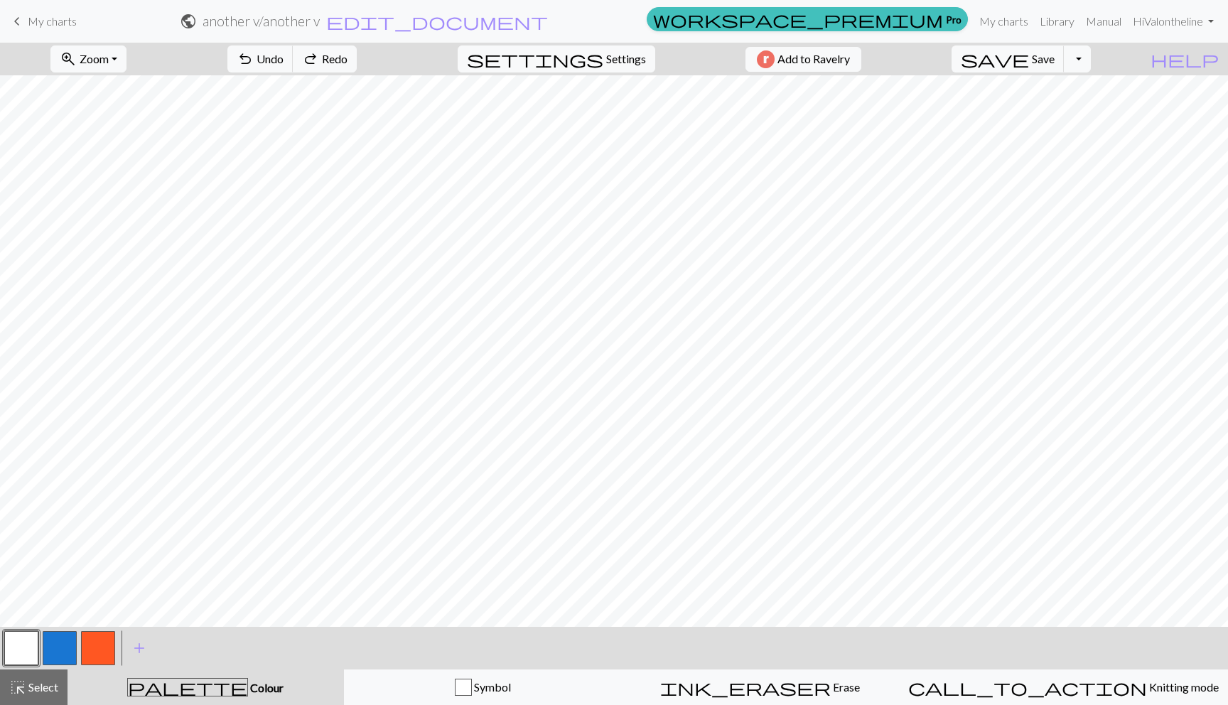
click at [97, 636] on button "button" at bounding box center [98, 648] width 34 height 34
click at [134, 648] on span "add" at bounding box center [139, 648] width 17 height 20
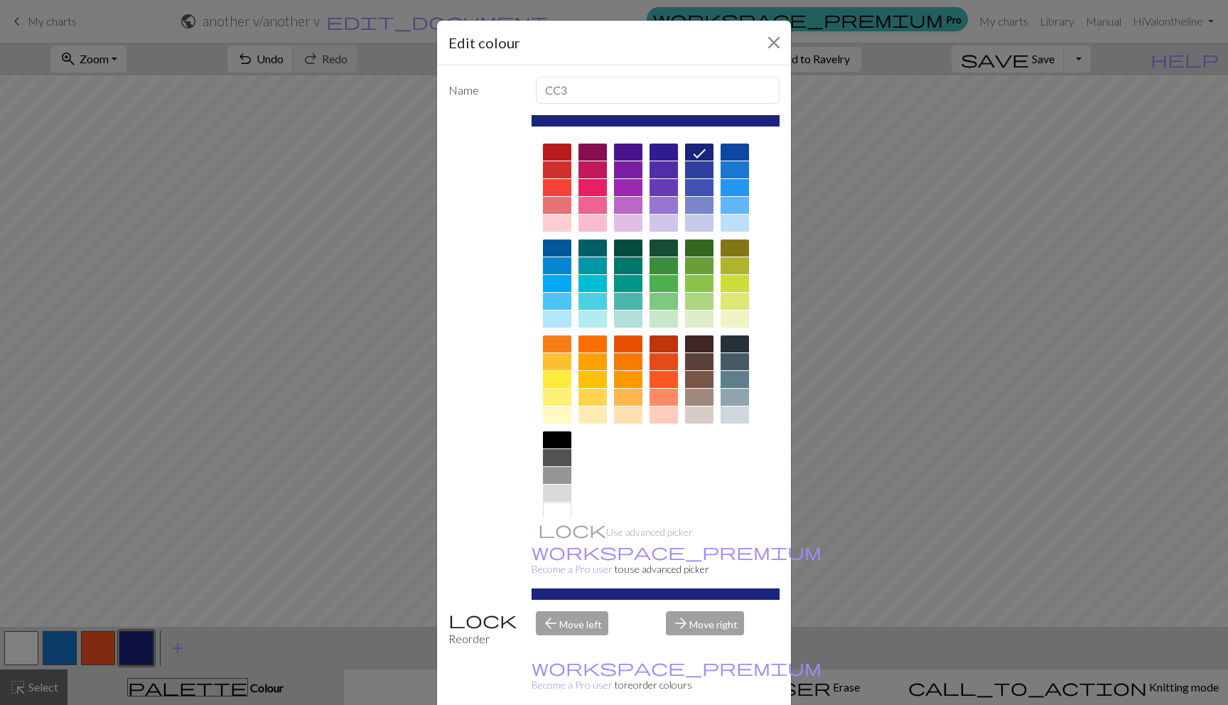
click at [560, 377] on div at bounding box center [557, 379] width 28 height 17
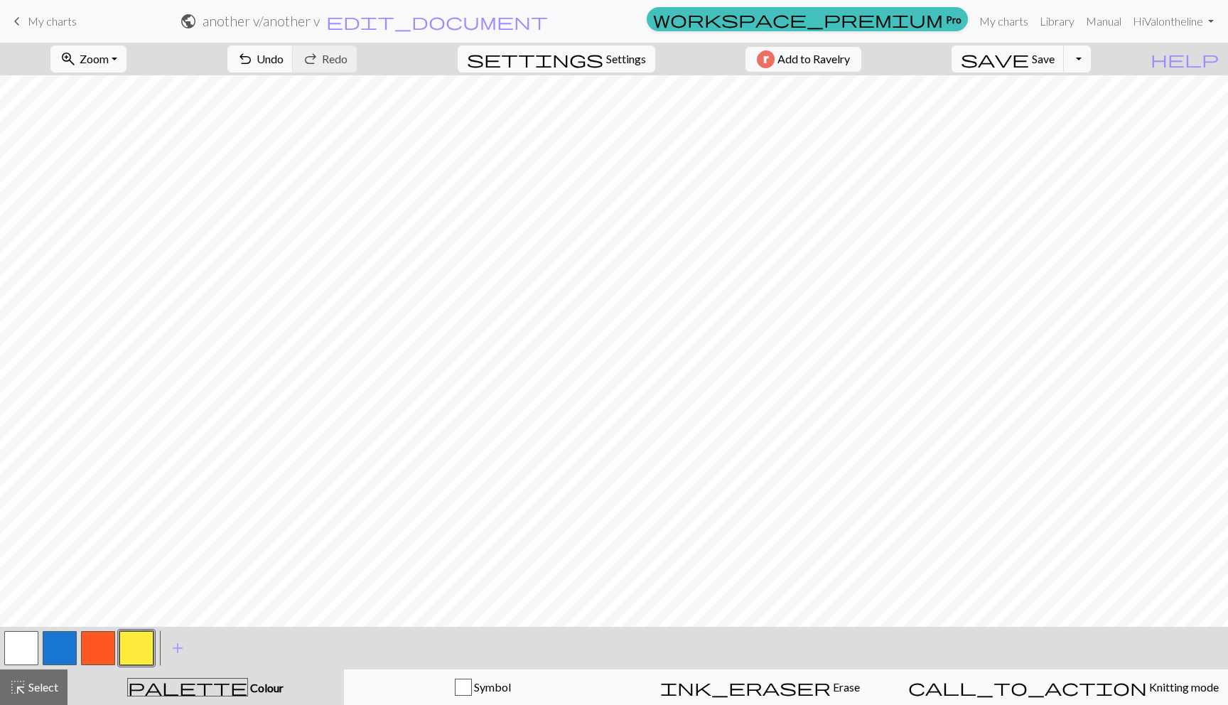
click at [18, 645] on button "button" at bounding box center [21, 648] width 34 height 34
click at [26, 638] on button "button" at bounding box center [21, 648] width 34 height 34
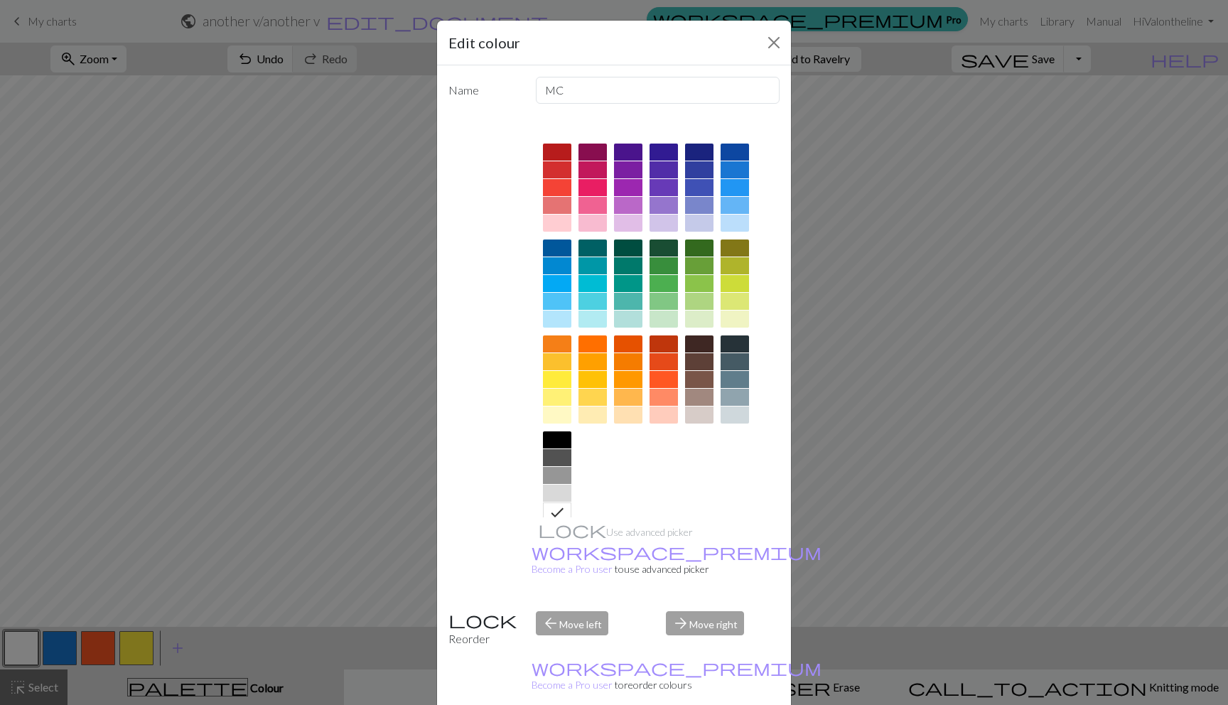
click at [543, 437] on div at bounding box center [557, 439] width 28 height 17
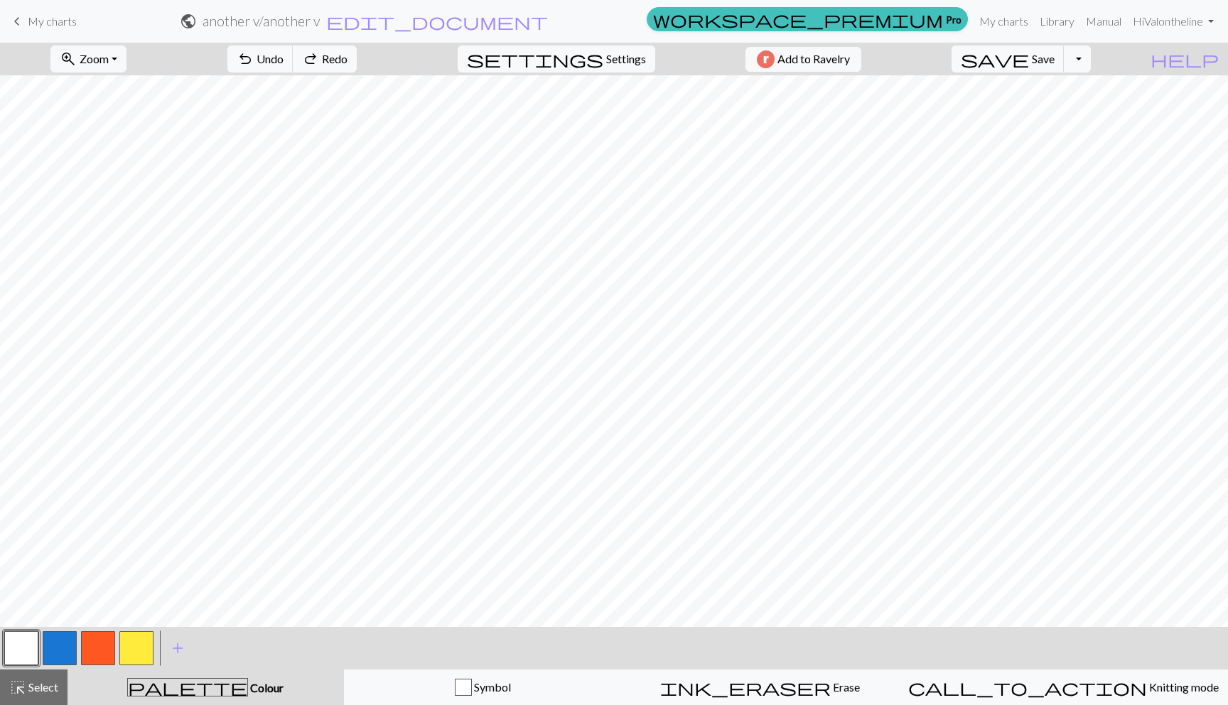
drag, startPoint x: 20, startPoint y: 654, endPoint x: 30, endPoint y: 655, distance: 10.0
click at [30, 655] on button "button" at bounding box center [21, 648] width 34 height 34
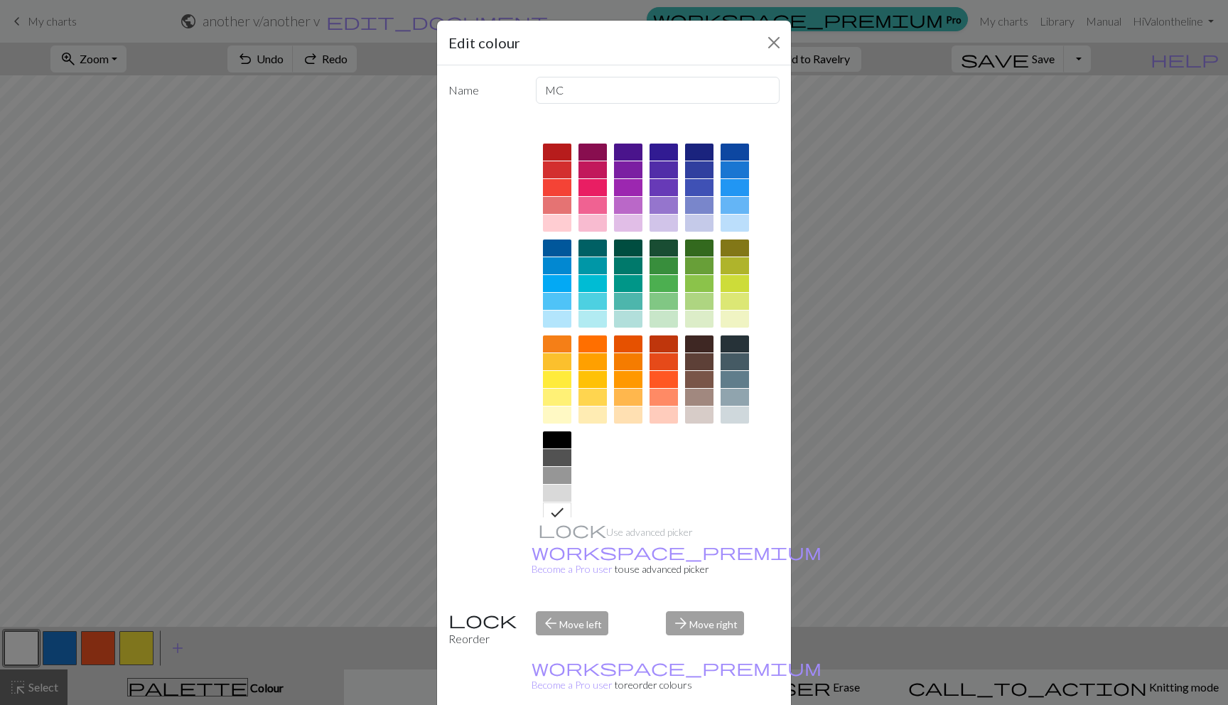
click at [579, 317] on div at bounding box center [592, 319] width 28 height 17
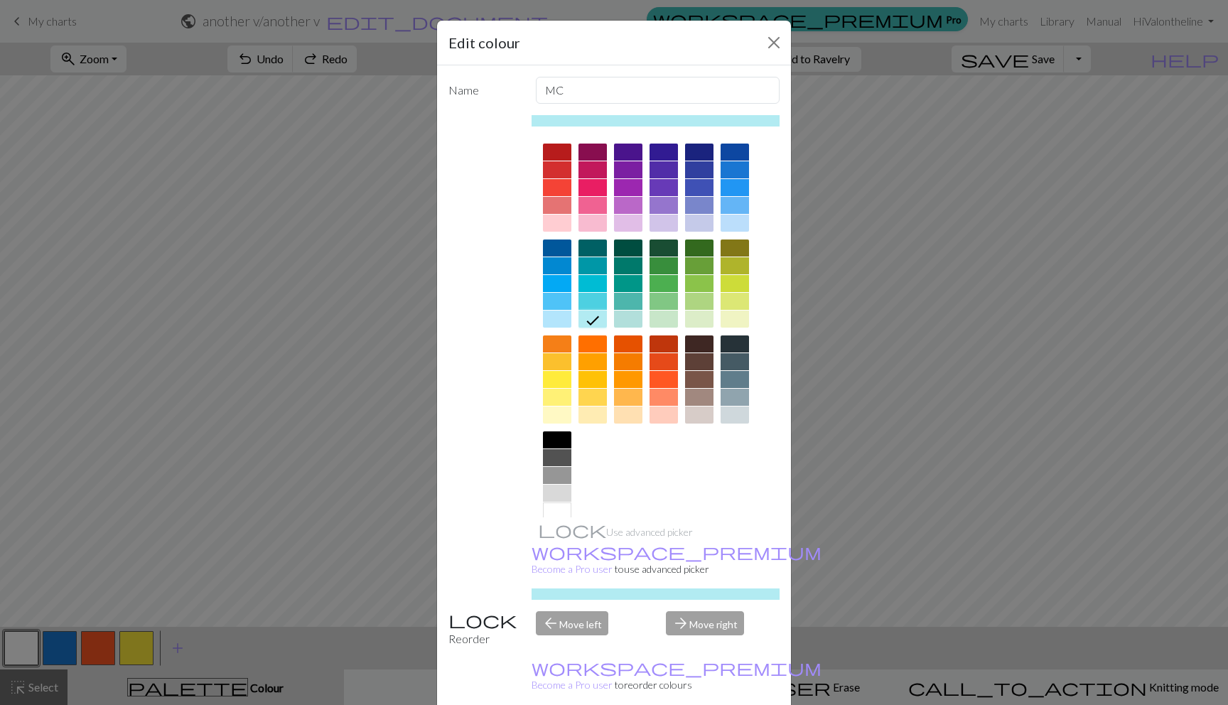
click at [552, 296] on div at bounding box center [557, 301] width 28 height 17
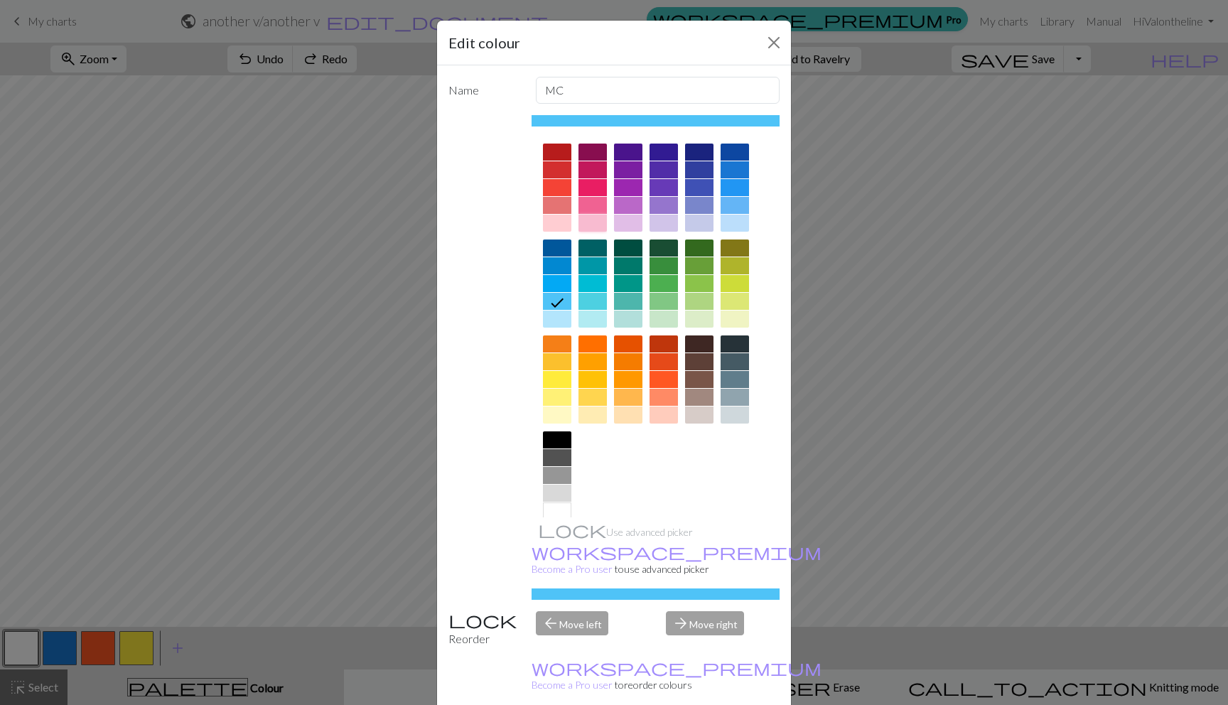
click at [598, 230] on div at bounding box center [592, 223] width 28 height 17
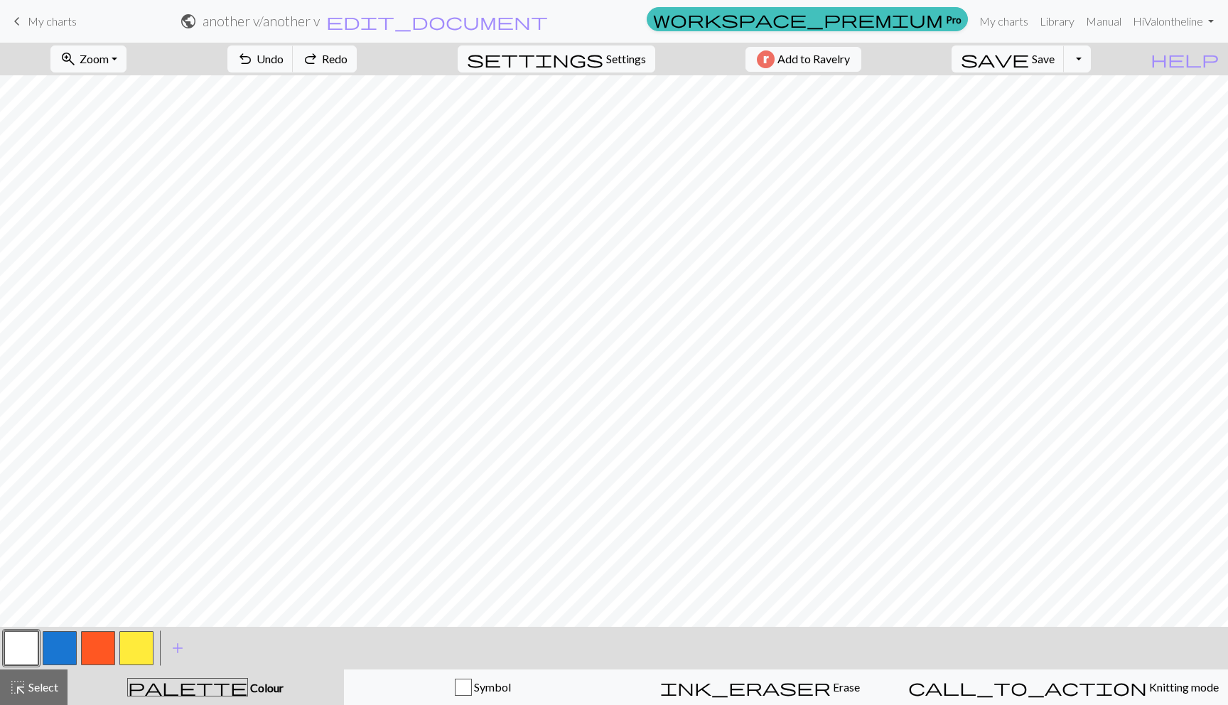
click at [11, 659] on button "button" at bounding box center [21, 648] width 34 height 34
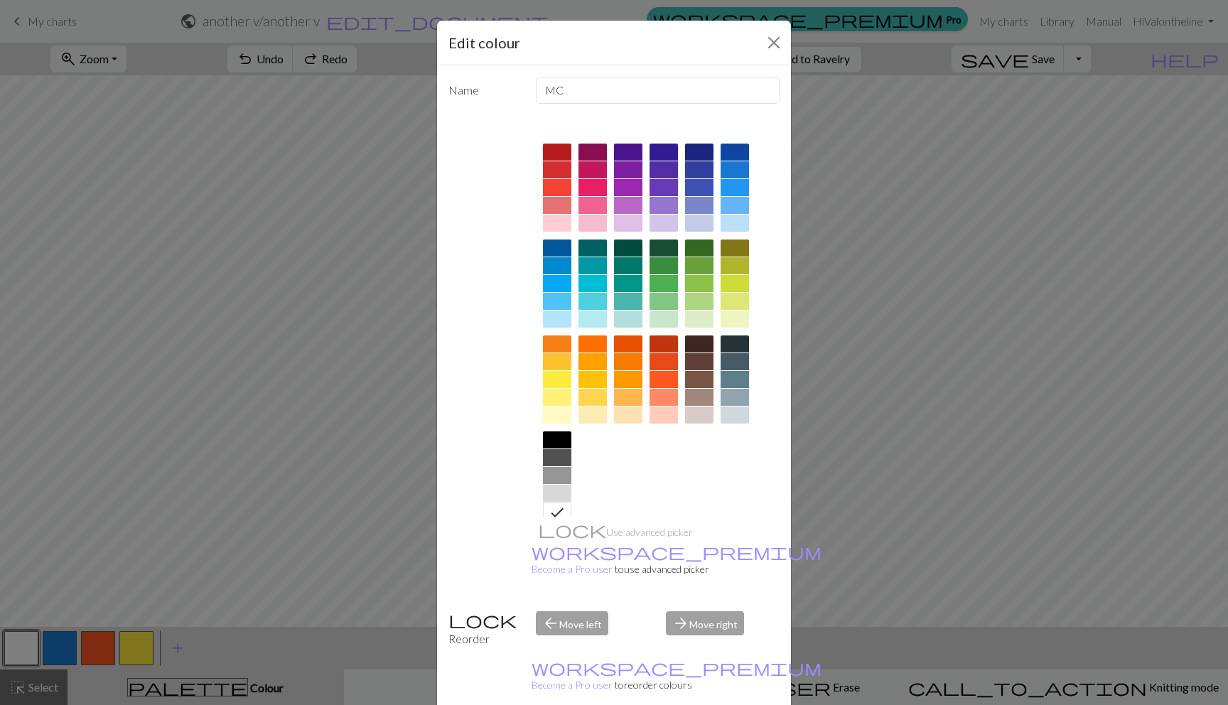
click at [546, 489] on div at bounding box center [557, 493] width 28 height 17
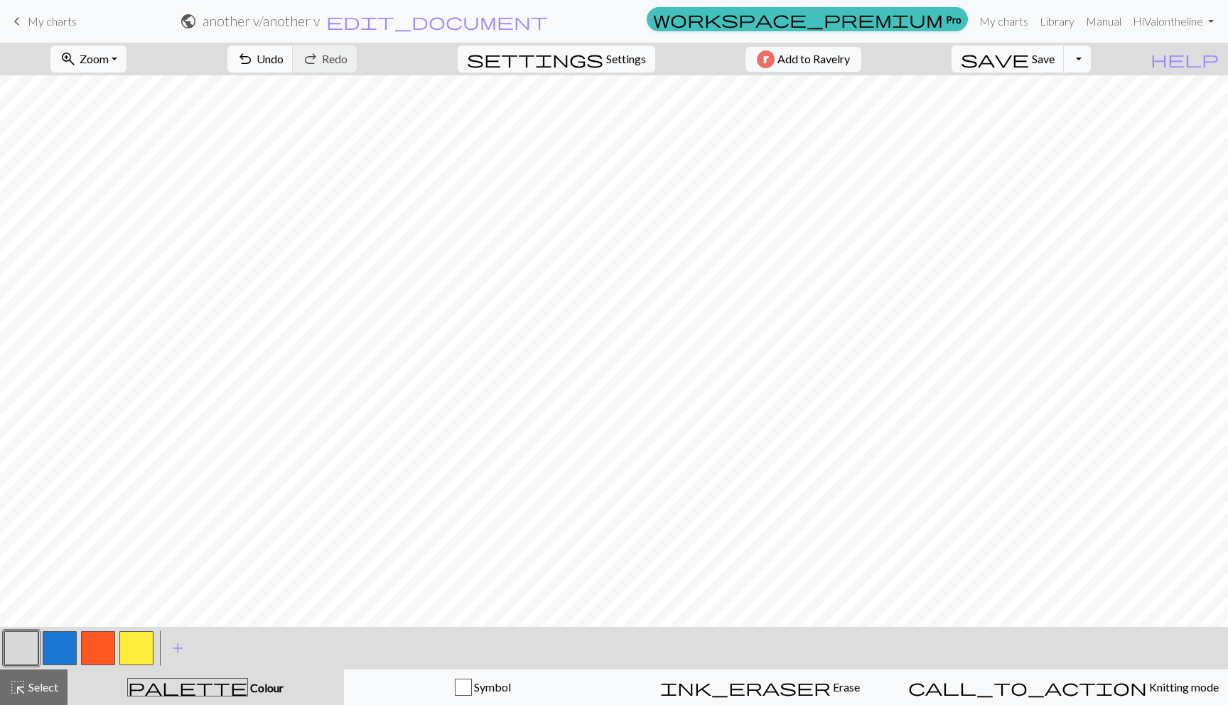
click at [12, 652] on button "button" at bounding box center [21, 648] width 34 height 34
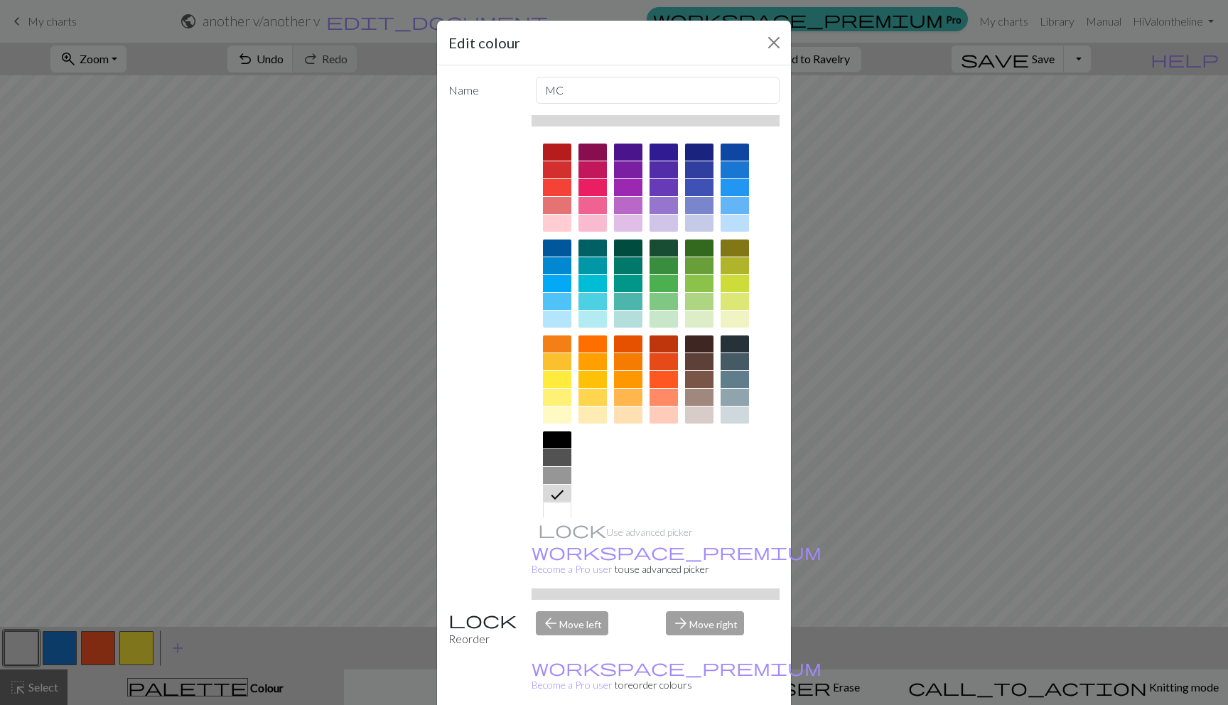
click at [543, 442] on div at bounding box center [557, 439] width 28 height 17
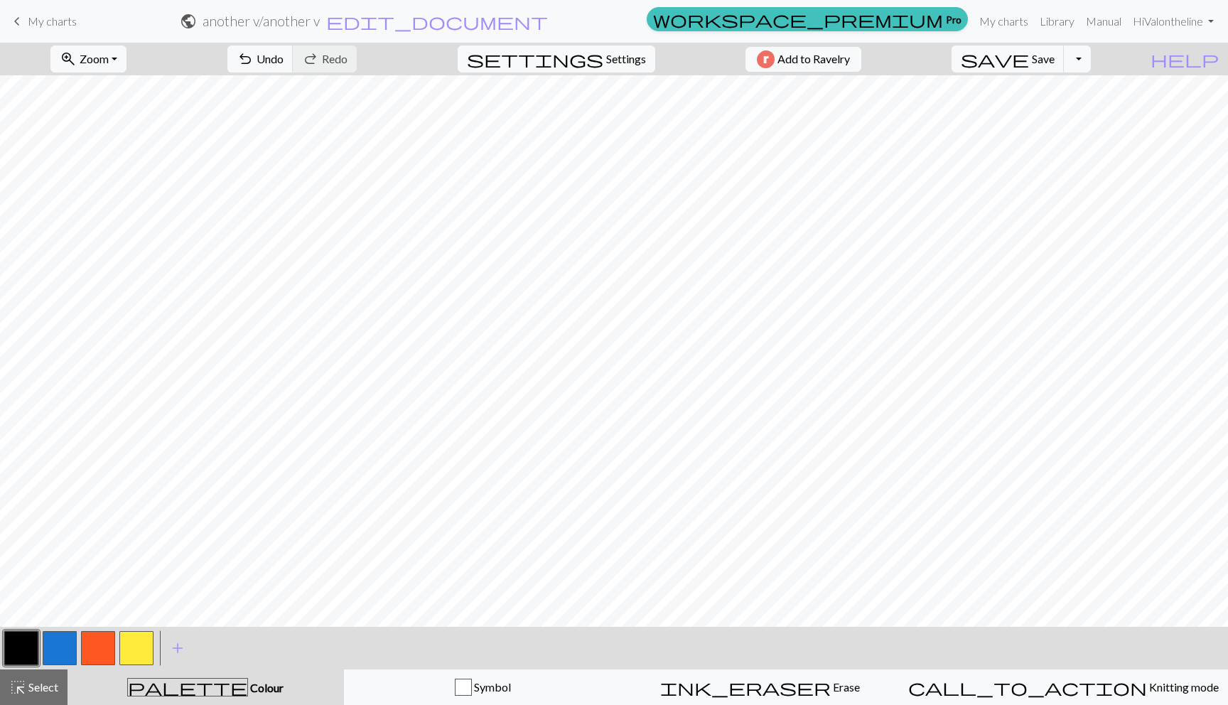
click at [90, 632] on button "button" at bounding box center [98, 648] width 34 height 34
click at [176, 644] on span "add" at bounding box center [177, 648] width 17 height 20
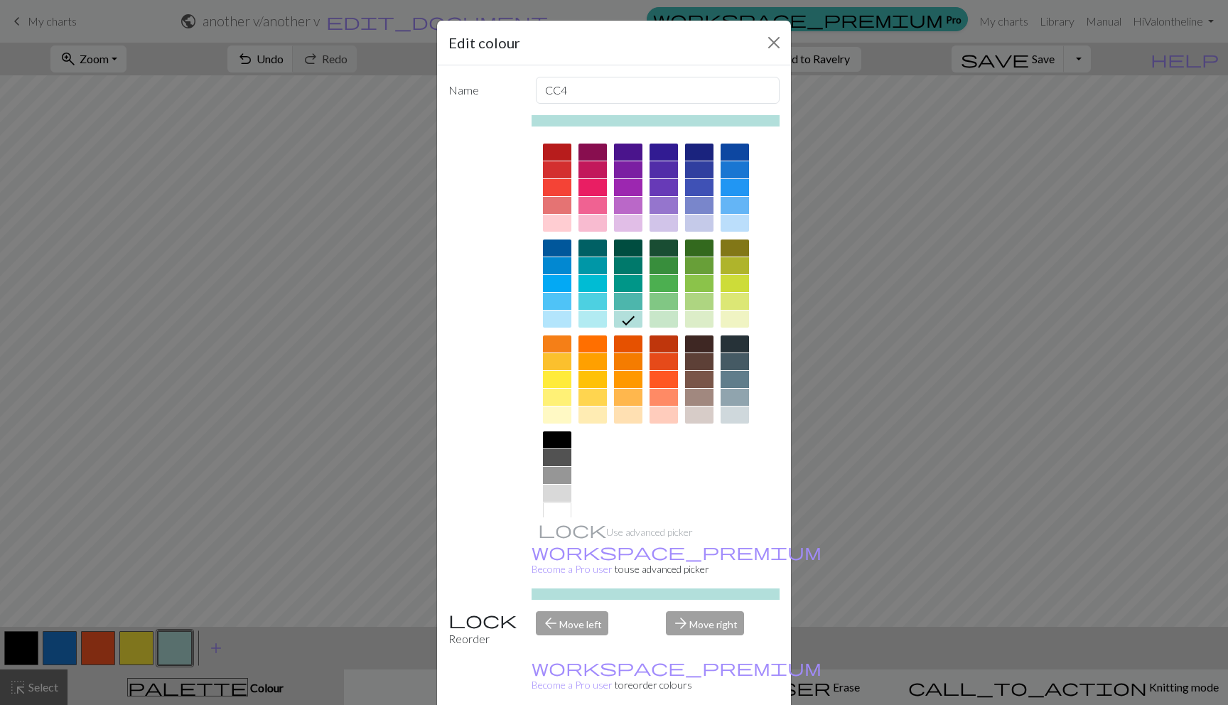
click at [551, 505] on div at bounding box center [557, 510] width 28 height 17
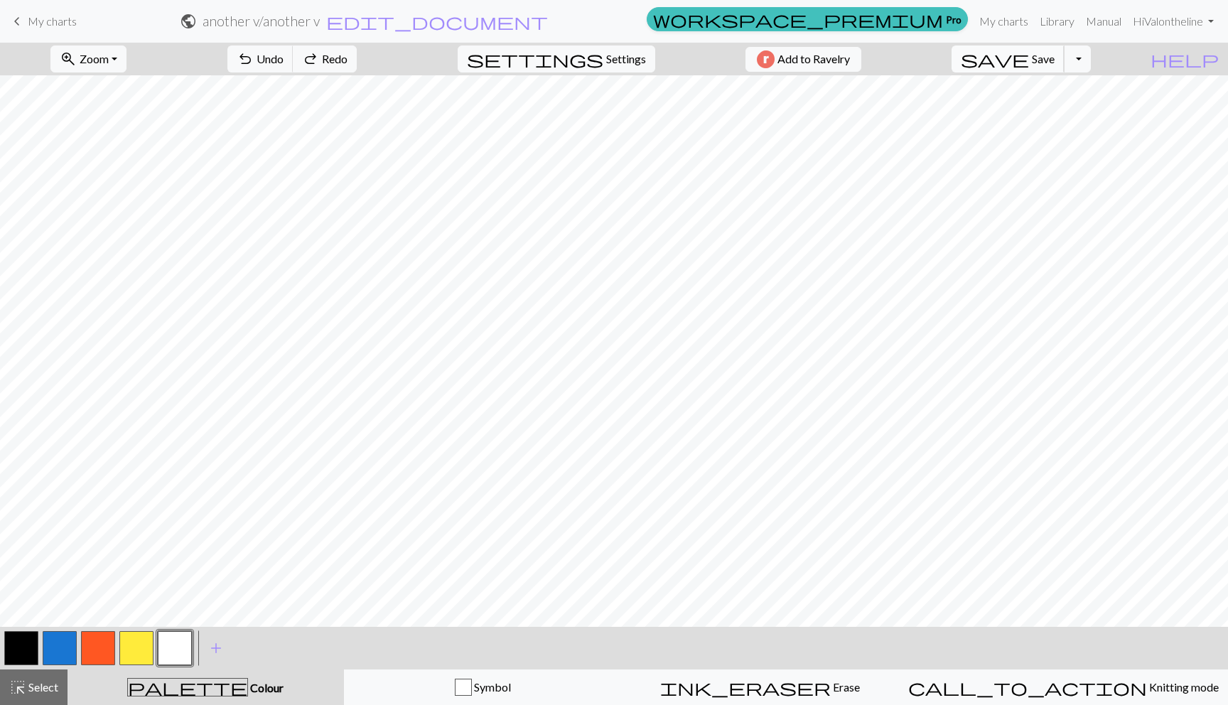
click at [1055, 63] on span "Save" at bounding box center [1043, 59] width 23 height 14
click at [62, 15] on span "My charts" at bounding box center [52, 21] width 49 height 14
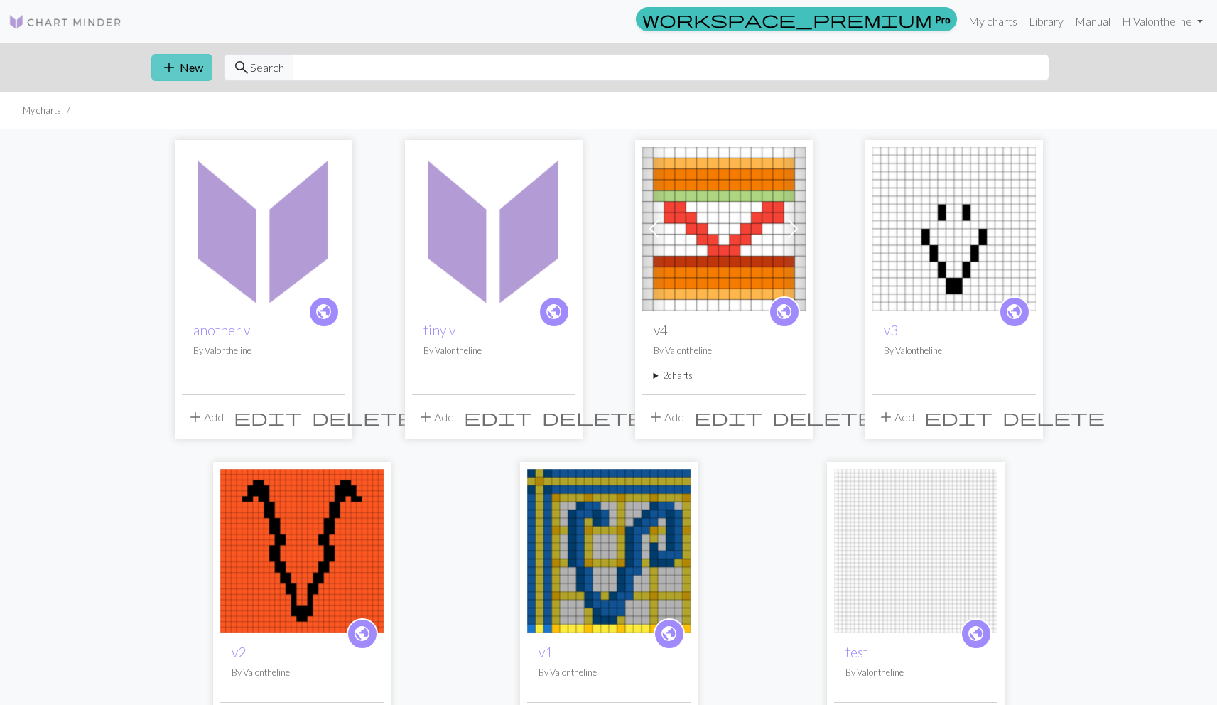
click at [158, 59] on button "add New" at bounding box center [181, 67] width 61 height 27
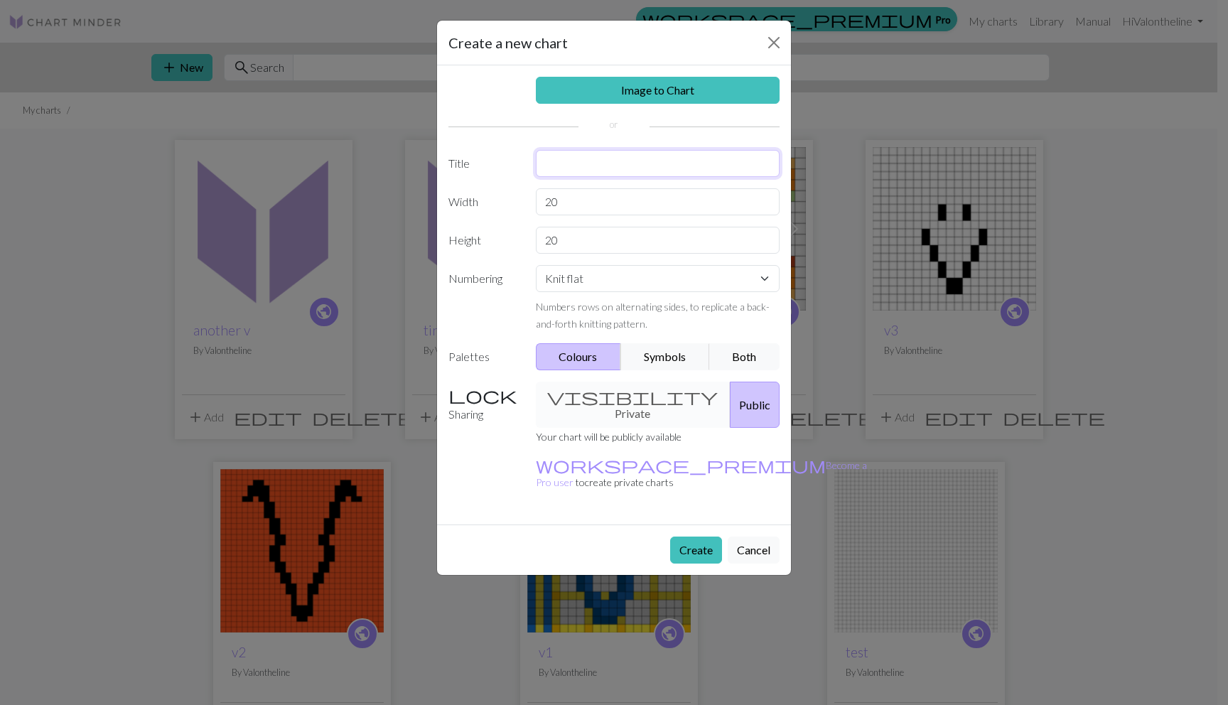
click at [640, 154] on input "text" at bounding box center [658, 163] width 244 height 27
type input "hello"
click at [686, 537] on button "Create" at bounding box center [696, 550] width 52 height 27
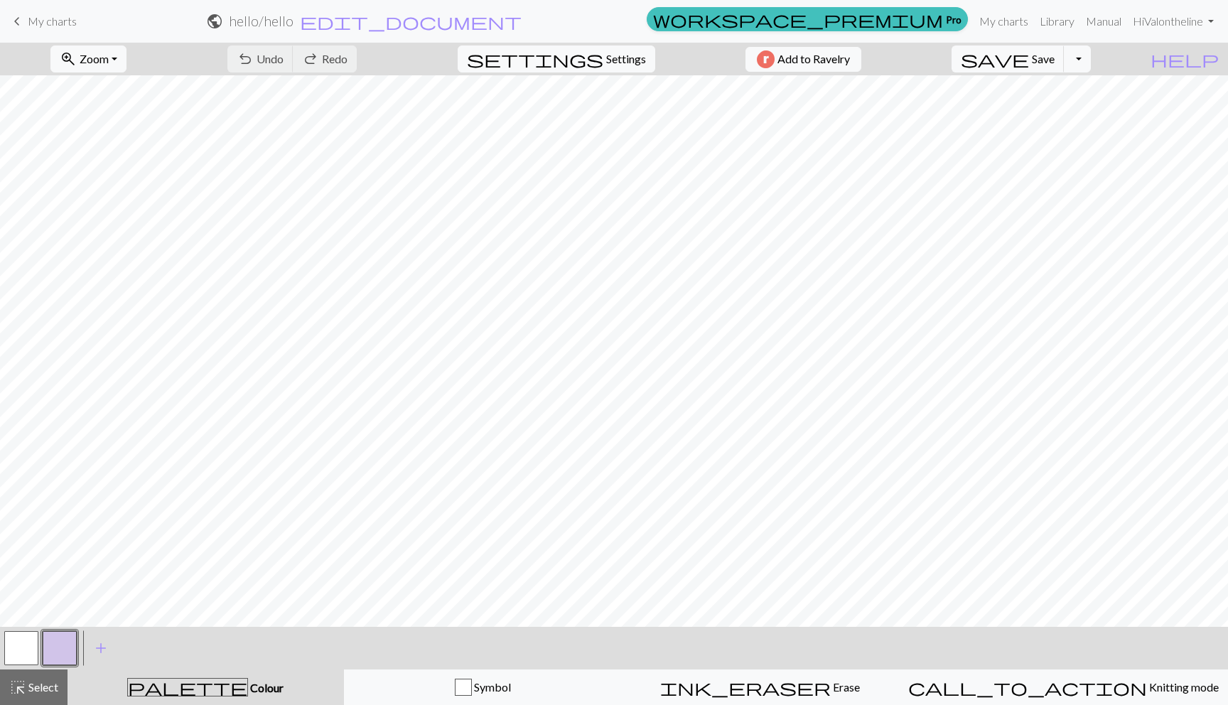
click at [65, 654] on button "button" at bounding box center [60, 648] width 34 height 34
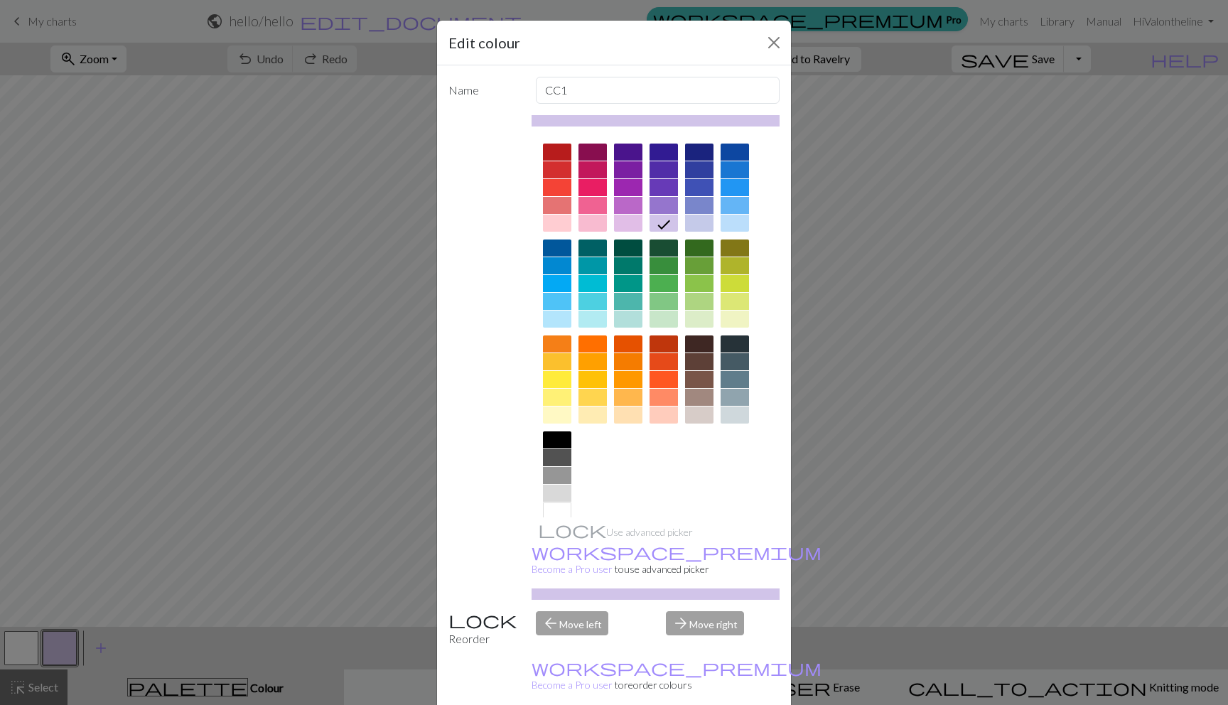
click at [554, 298] on div at bounding box center [557, 301] width 28 height 17
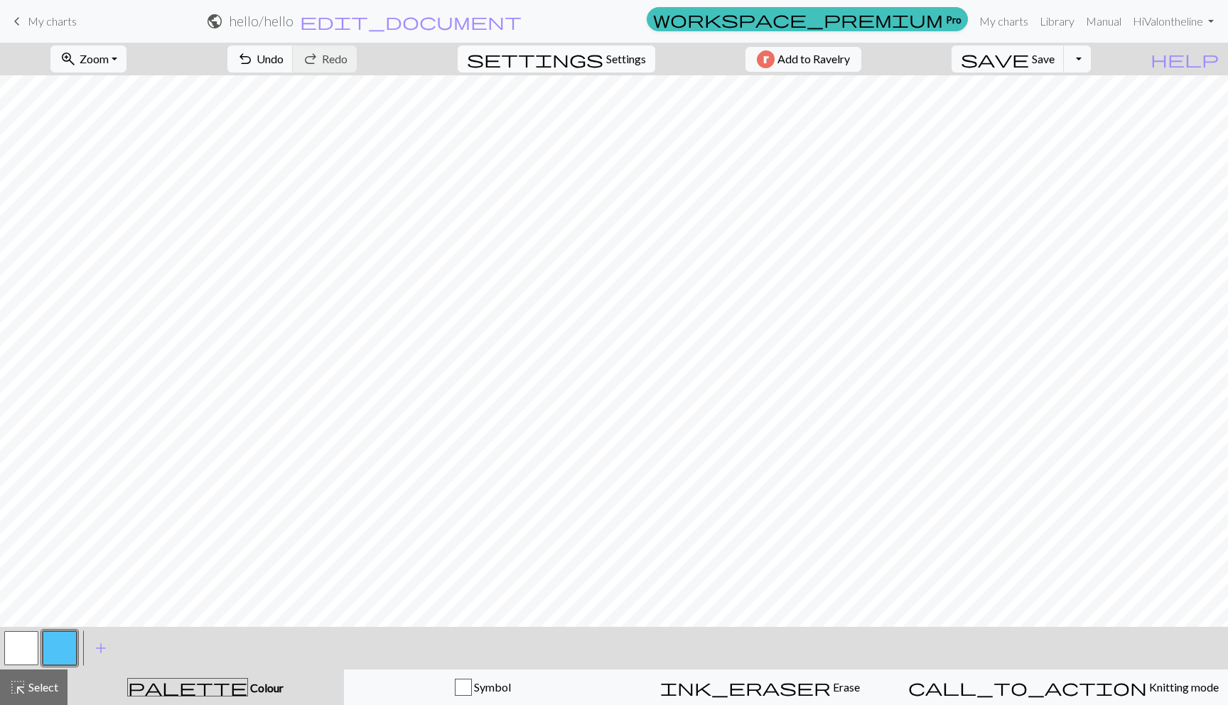
click at [586, 55] on span "settings" at bounding box center [535, 59] width 136 height 20
select select "aran"
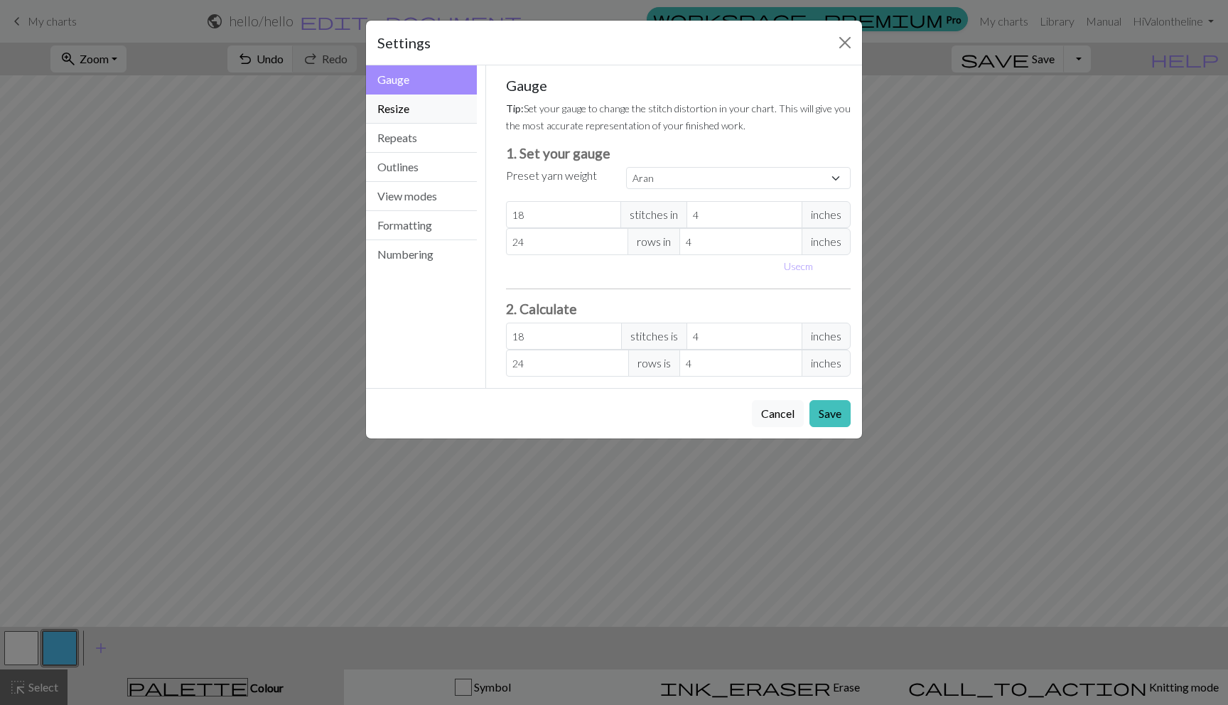
click at [419, 116] on button "Resize" at bounding box center [421, 109] width 111 height 29
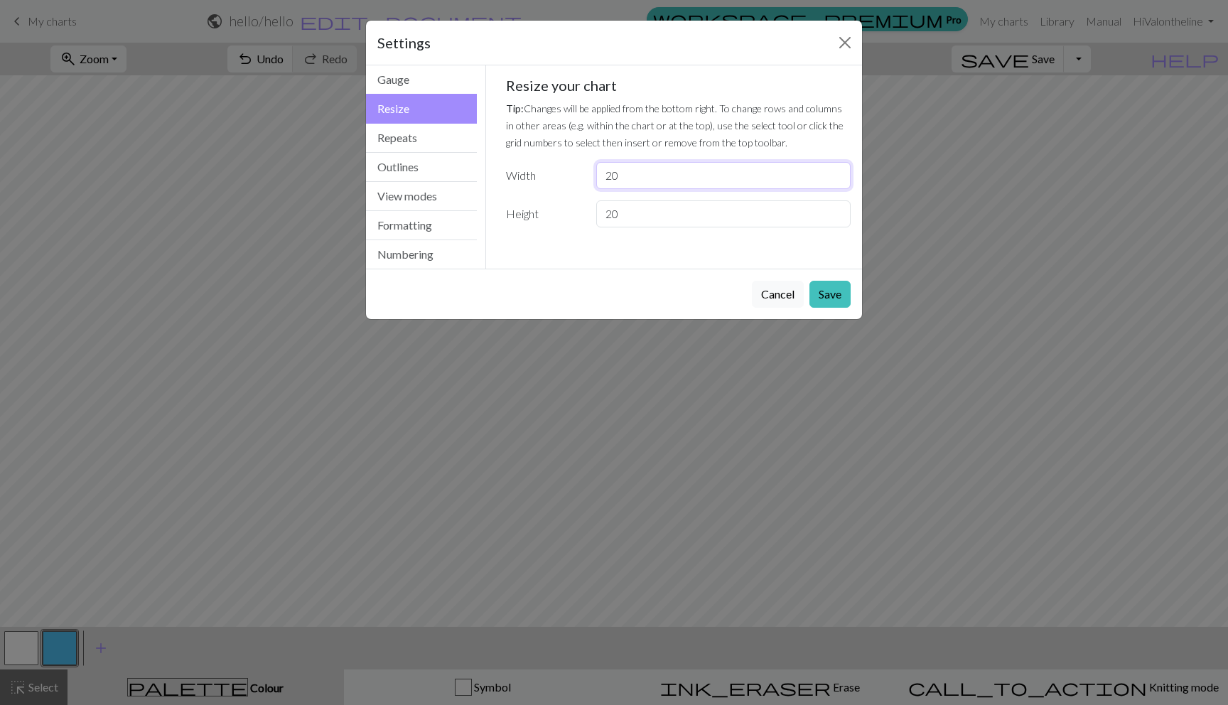
click at [626, 171] on input "20" at bounding box center [723, 175] width 254 height 27
type input "2"
type input "29"
drag, startPoint x: 622, startPoint y: 222, endPoint x: 548, endPoint y: 218, distance: 74.7
click at [548, 218] on div "Height 20" at bounding box center [678, 213] width 362 height 27
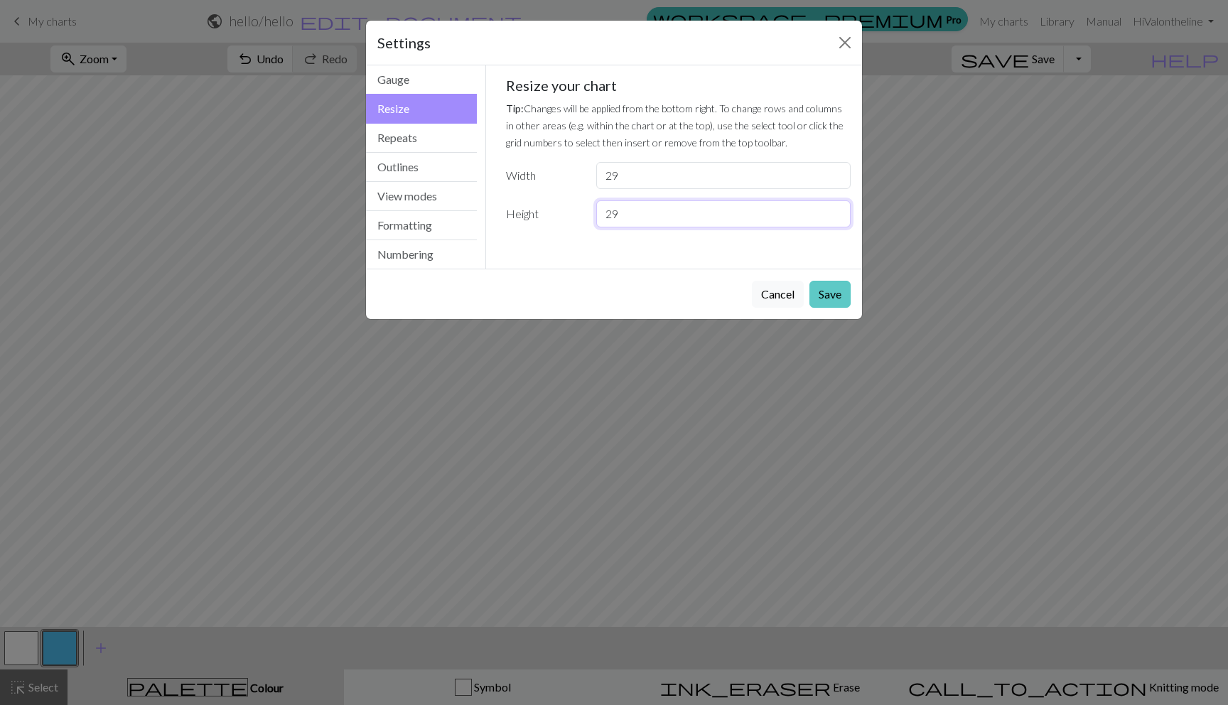
type input "29"
click at [819, 293] on button "Save" at bounding box center [829, 294] width 41 height 27
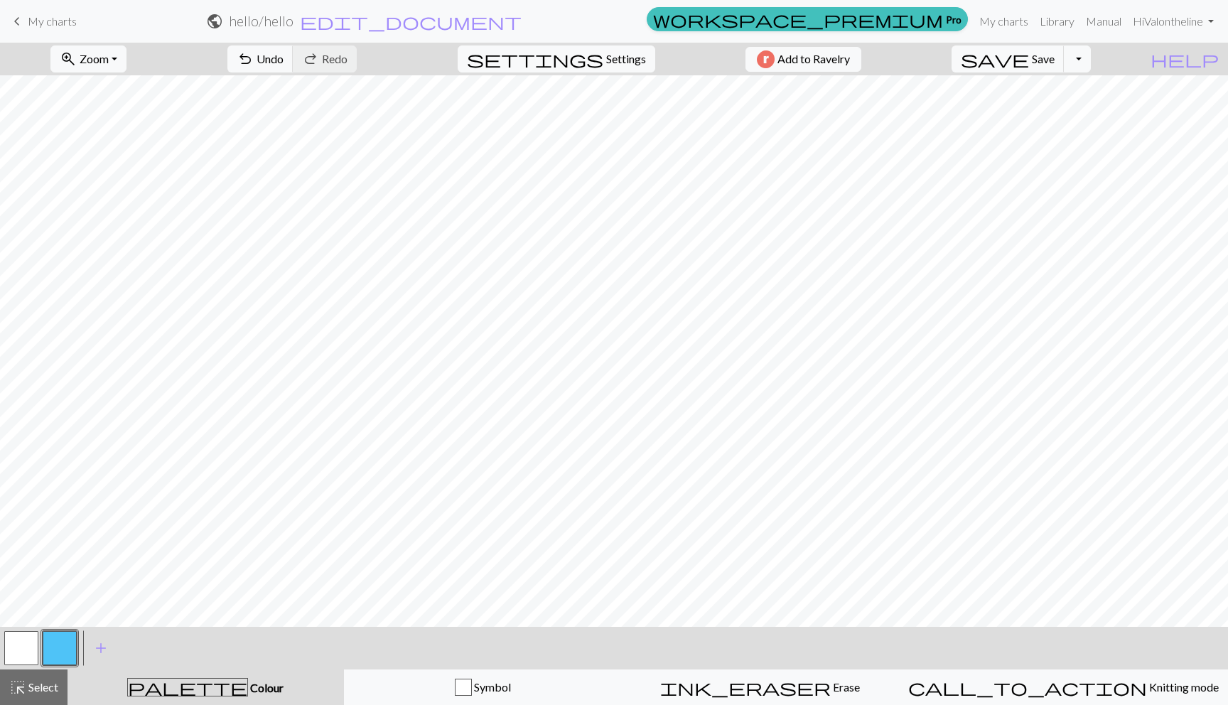
click at [27, 636] on button "button" at bounding box center [21, 648] width 34 height 34
click at [97, 642] on span "add" at bounding box center [100, 648] width 17 height 20
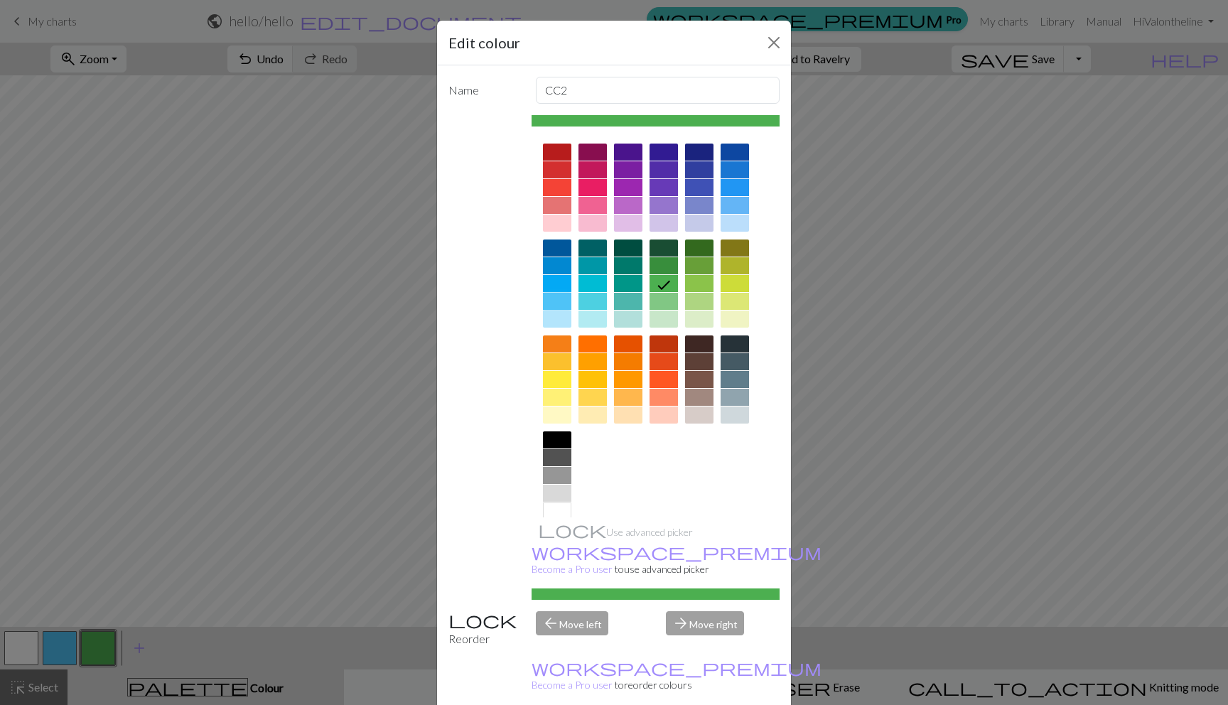
click at [561, 295] on div at bounding box center [557, 301] width 28 height 17
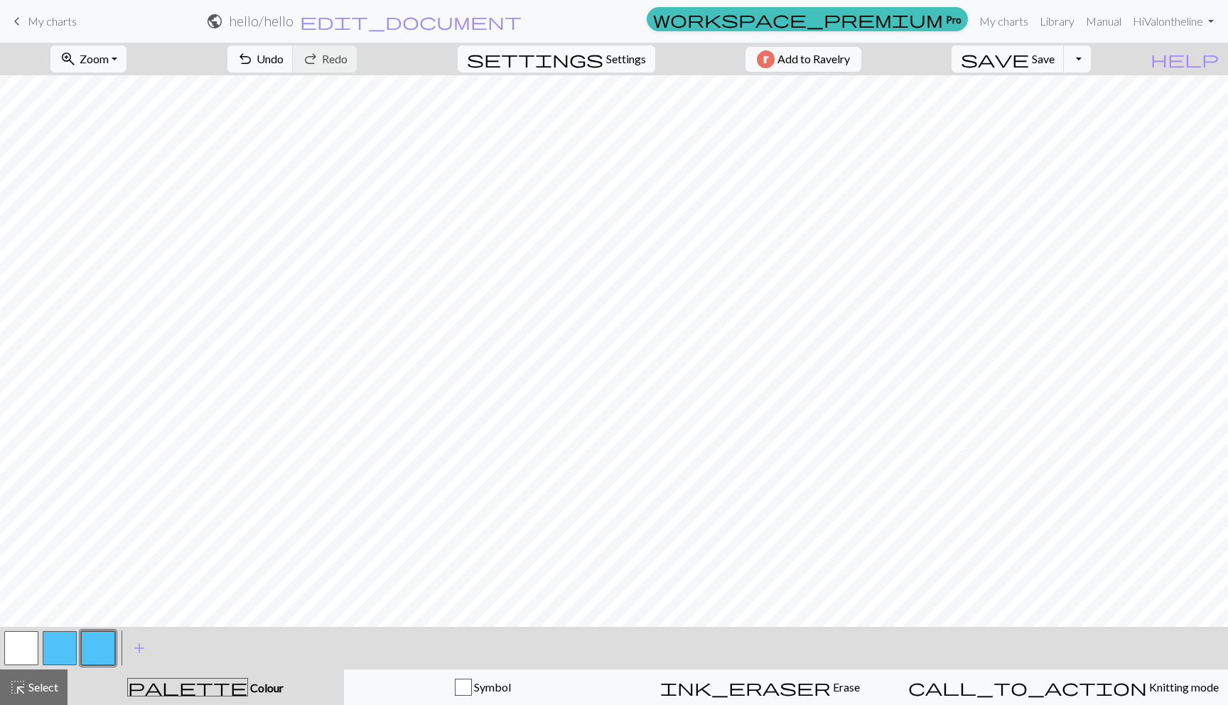
click at [94, 649] on button "button" at bounding box center [98, 648] width 34 height 34
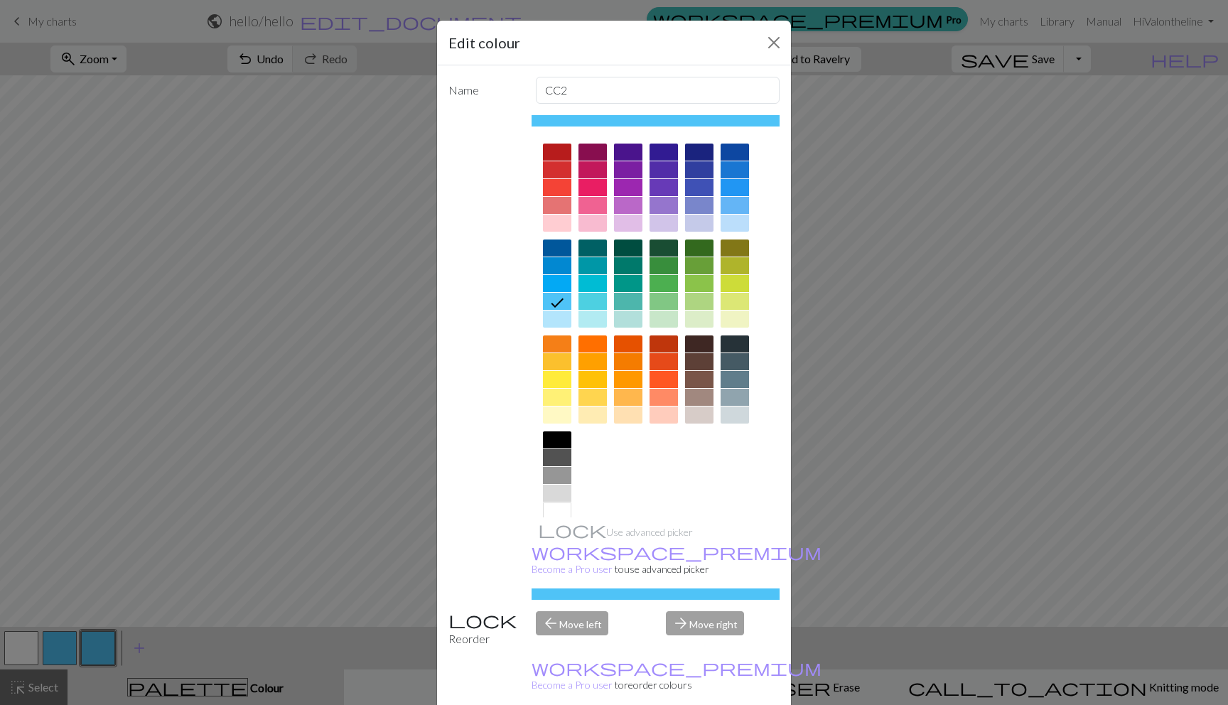
click at [559, 506] on div at bounding box center [557, 510] width 28 height 17
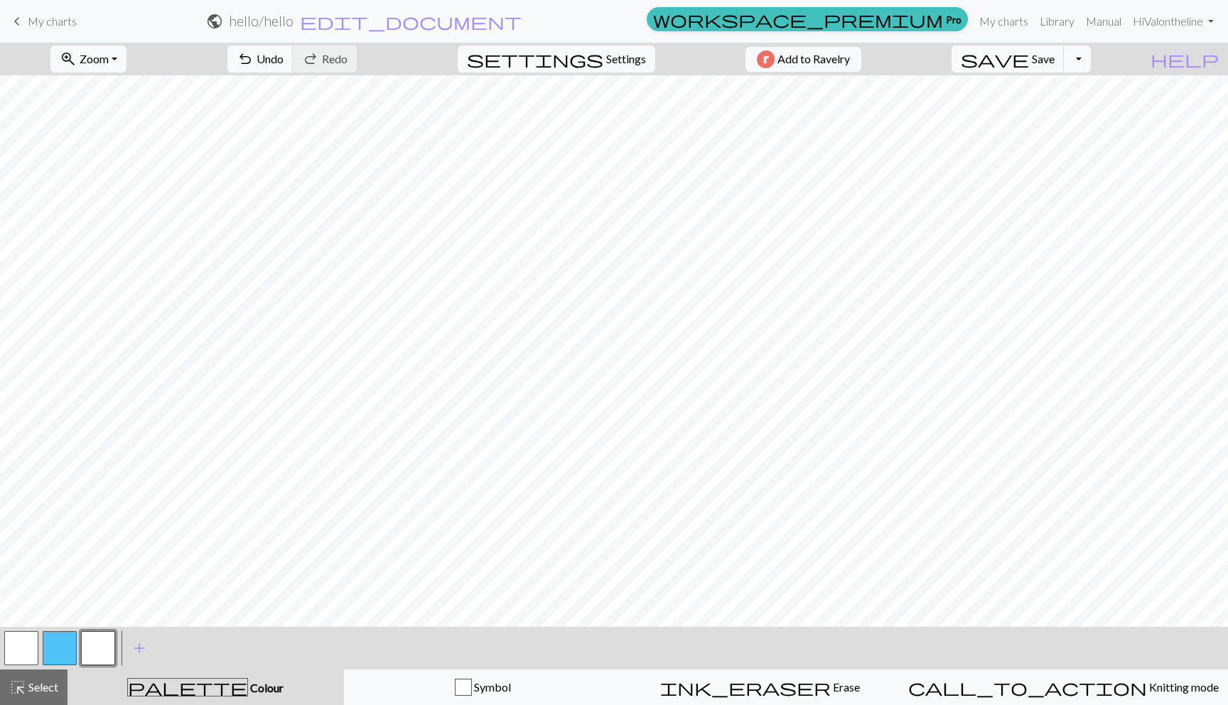
click at [54, 638] on button "button" at bounding box center [60, 648] width 34 height 34
click at [100, 640] on button "button" at bounding box center [98, 648] width 34 height 34
click at [119, 652] on div "< > add Add a colour" at bounding box center [614, 648] width 1228 height 43
click at [110, 649] on button "button" at bounding box center [98, 648] width 34 height 34
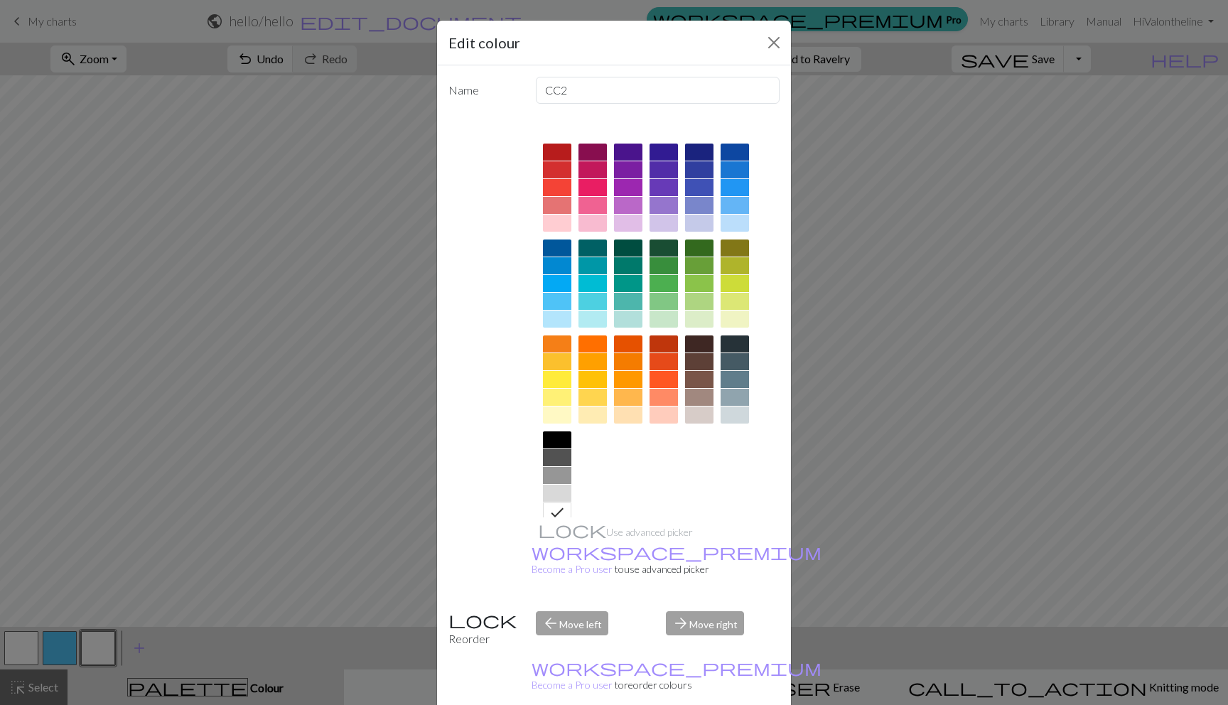
drag, startPoint x: 559, startPoint y: 301, endPoint x: 565, endPoint y: 319, distance: 19.6
click at [559, 301] on div at bounding box center [557, 301] width 28 height 17
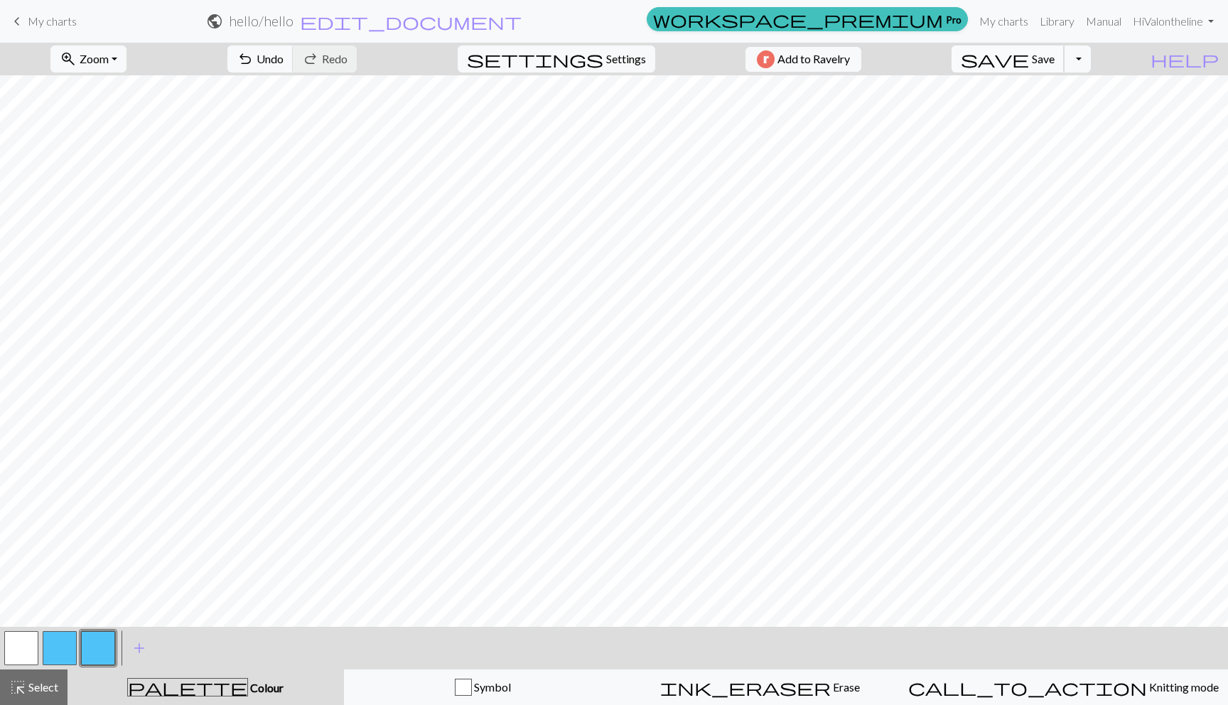
click at [1064, 68] on button "save Save Save" at bounding box center [1007, 58] width 113 height 27
click at [1003, 679] on div "call_to_action Knitting mode Knitting mode" at bounding box center [1063, 687] width 311 height 17
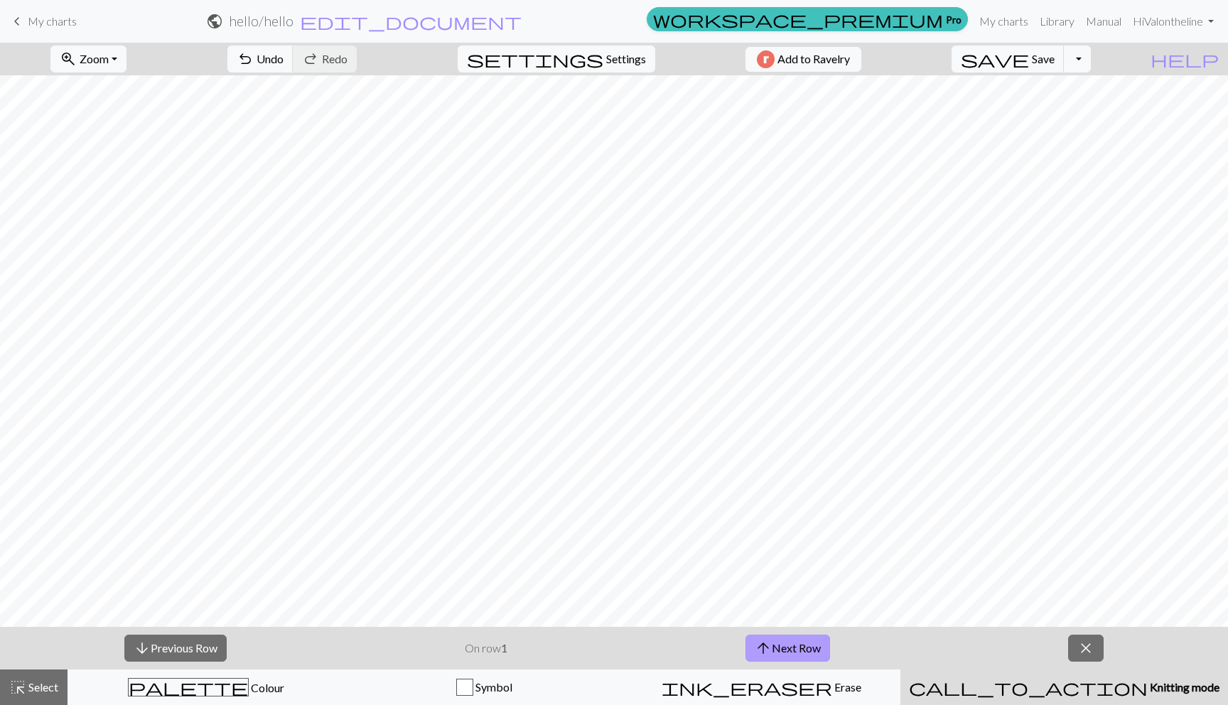
click at [794, 640] on button "arrow_upward Next Row" at bounding box center [787, 648] width 85 height 27
click at [794, 636] on button "arrow_upward Next Row" at bounding box center [787, 648] width 85 height 27
click at [781, 662] on div "arrow_downward Previous Row On row 4 arrow_upward Next Row close" at bounding box center [614, 648] width 1228 height 43
click at [781, 641] on button "arrow_upward Next Row" at bounding box center [787, 648] width 85 height 27
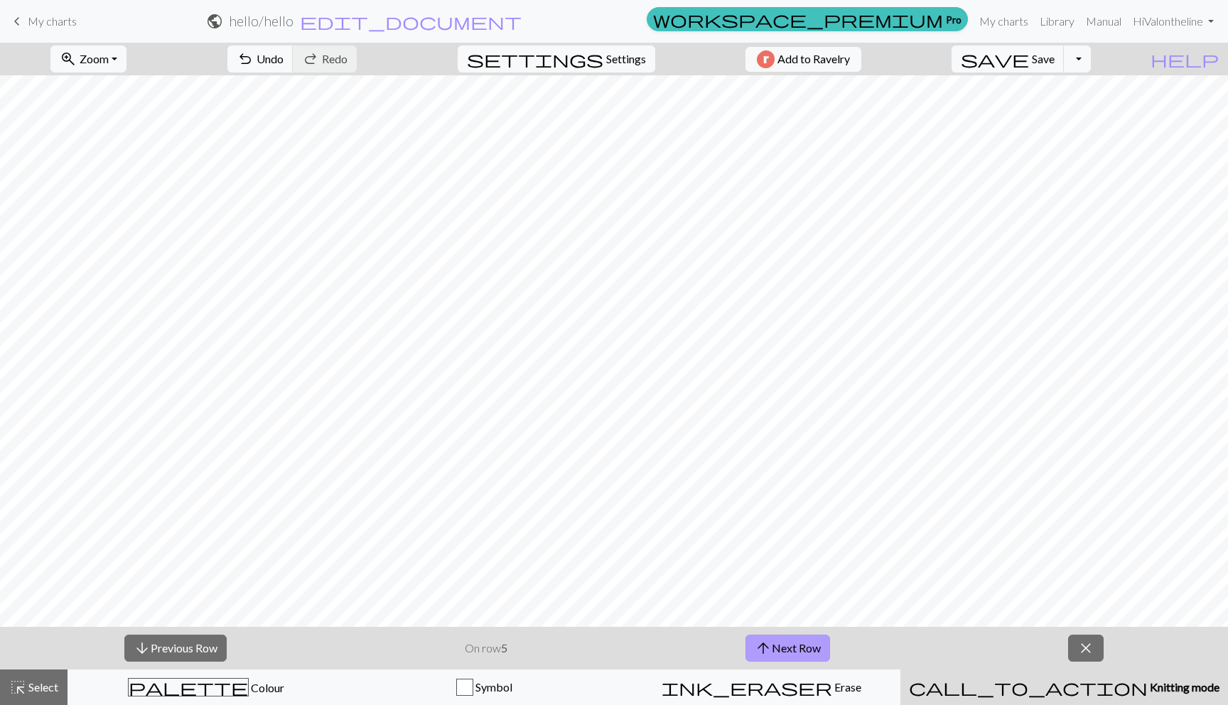
click at [776, 643] on button "arrow_upward Next Row" at bounding box center [787, 648] width 85 height 27
click at [809, 649] on button "arrow_upward Next Row" at bounding box center [787, 648] width 85 height 27
click at [814, 649] on button "arrow_upward Next Row" at bounding box center [787, 648] width 85 height 27
click at [790, 635] on button "arrow_upward Next Row" at bounding box center [787, 648] width 85 height 27
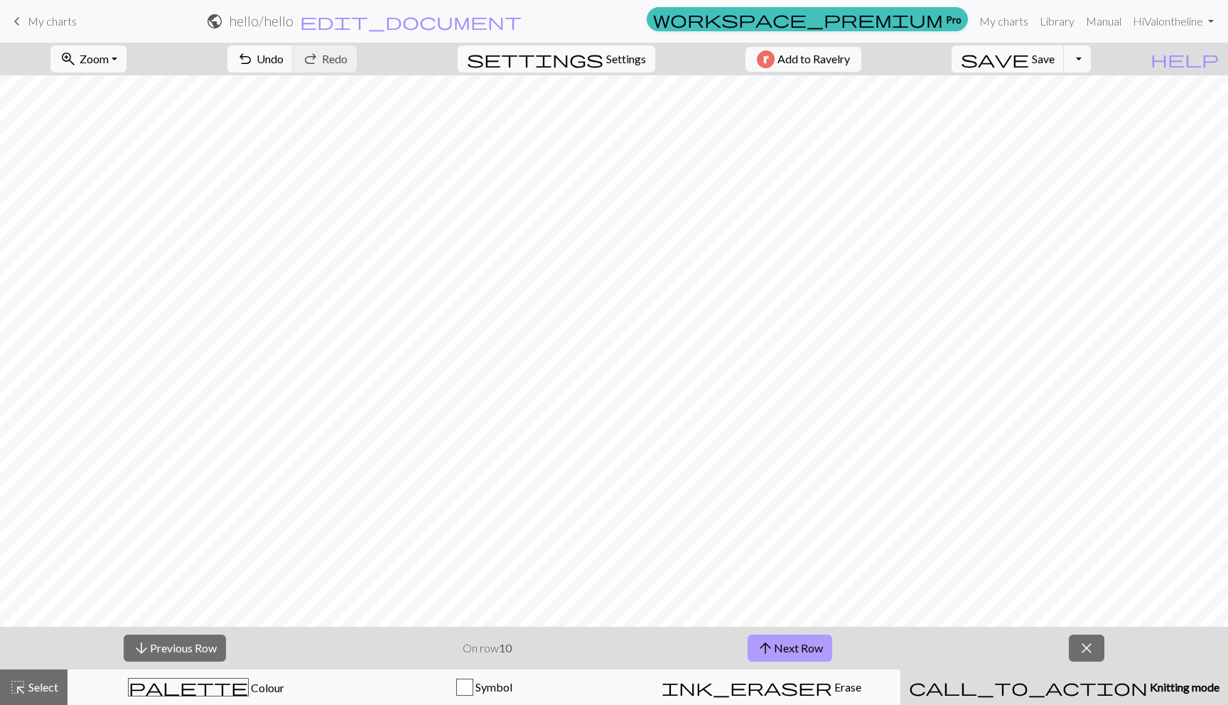
click at [798, 646] on button "arrow_upward Next Row" at bounding box center [790, 648] width 85 height 27
click at [802, 649] on button "arrow_upward Next Row" at bounding box center [790, 648] width 85 height 27
click at [779, 648] on button "arrow_upward Next Row" at bounding box center [790, 648] width 85 height 27
click at [797, 648] on button "arrow_upward Next Row" at bounding box center [790, 648] width 85 height 27
click at [1090, 653] on span "close" at bounding box center [1086, 648] width 17 height 20
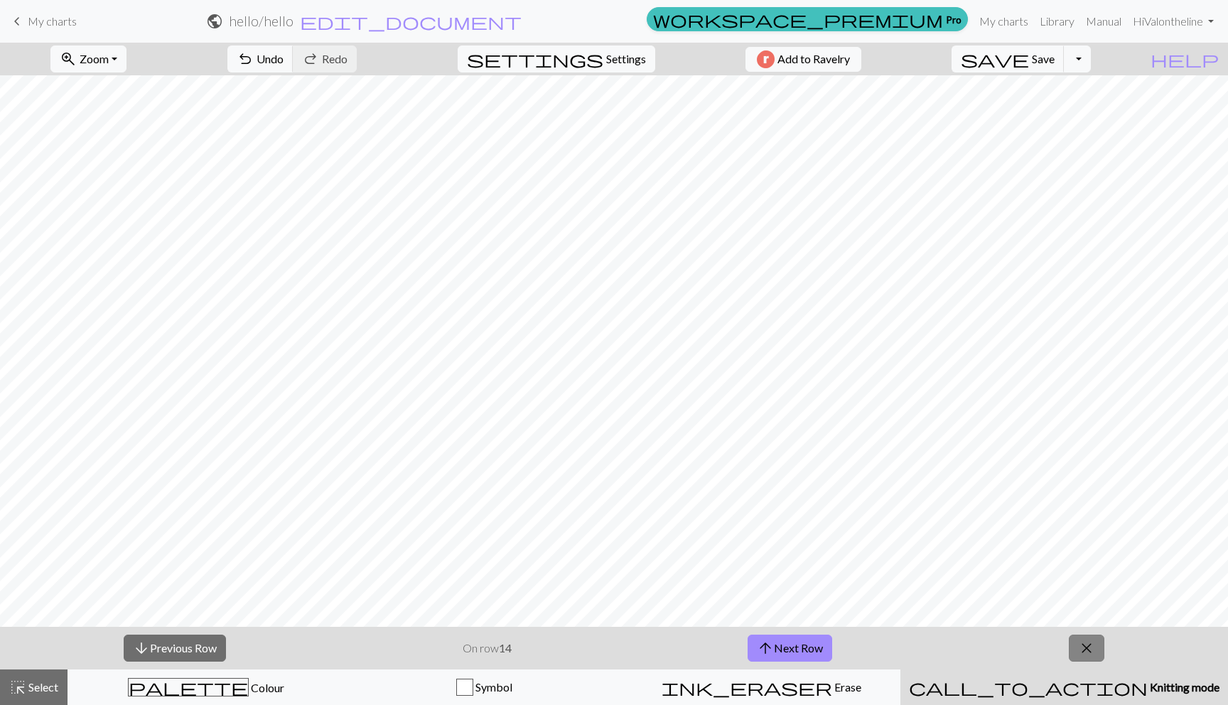
click at [1090, 627] on div at bounding box center [614, 350] width 1228 height 551
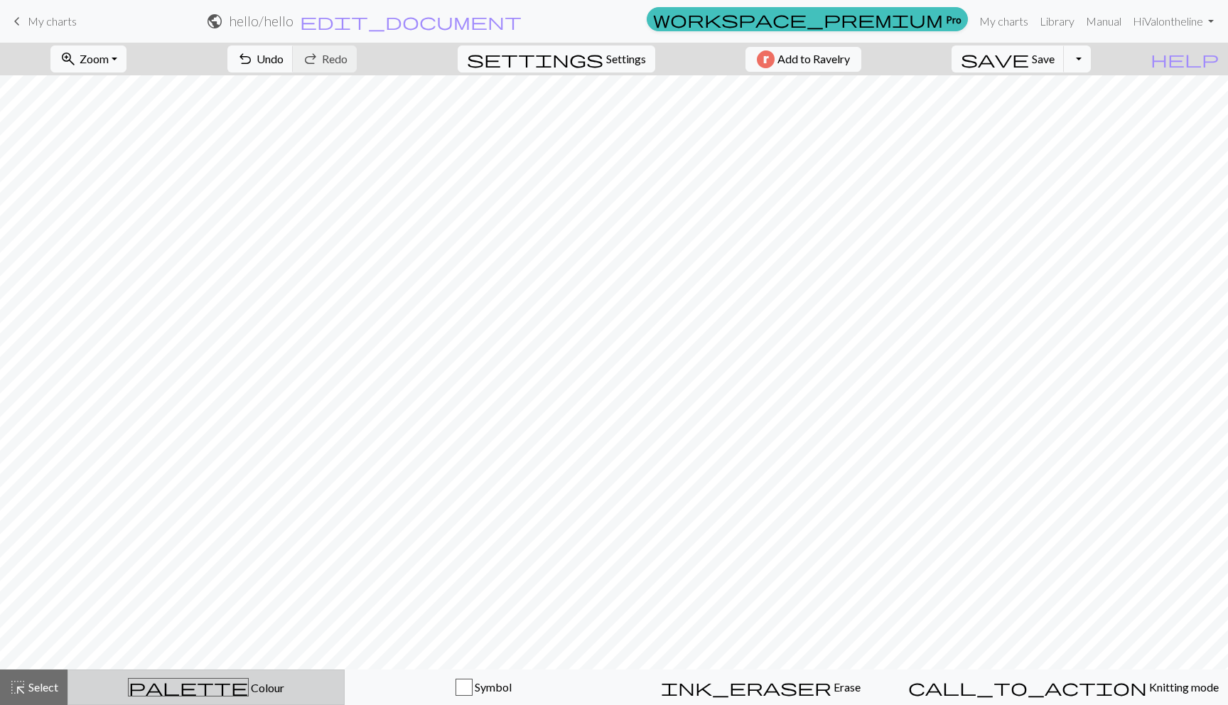
click at [166, 690] on div "palette Colour Colour" at bounding box center [206, 687] width 259 height 18
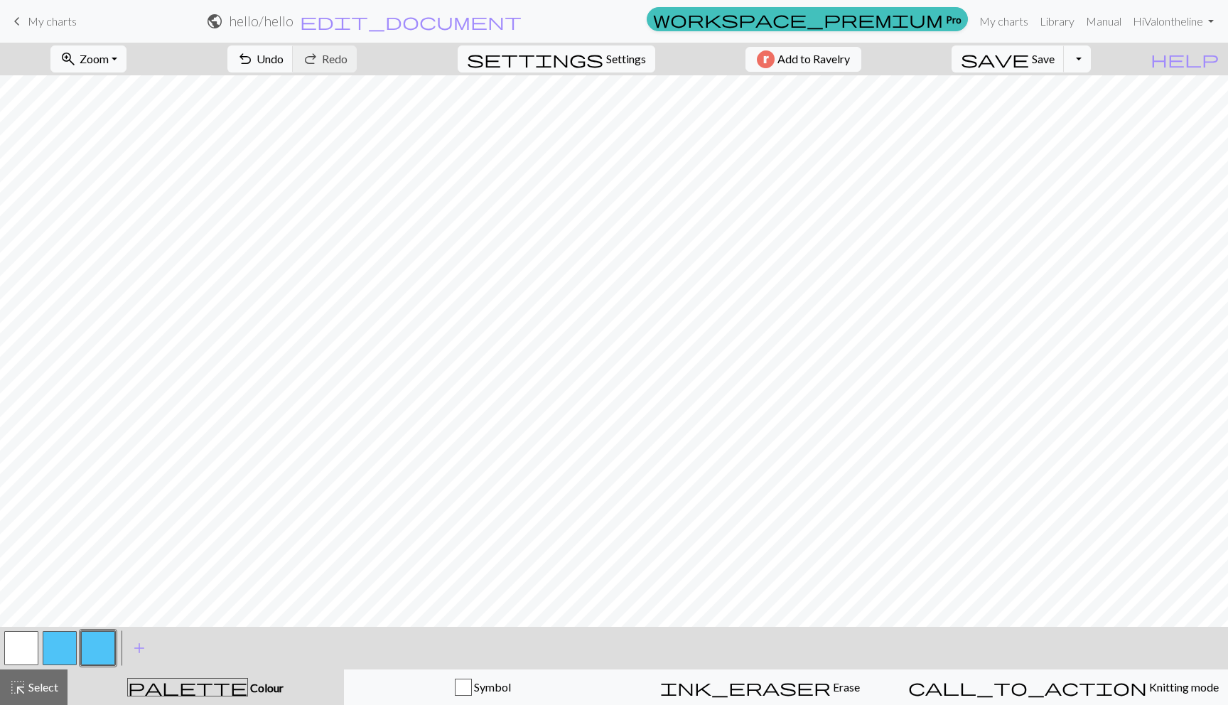
click at [18, 652] on button "button" at bounding box center [21, 648] width 34 height 34
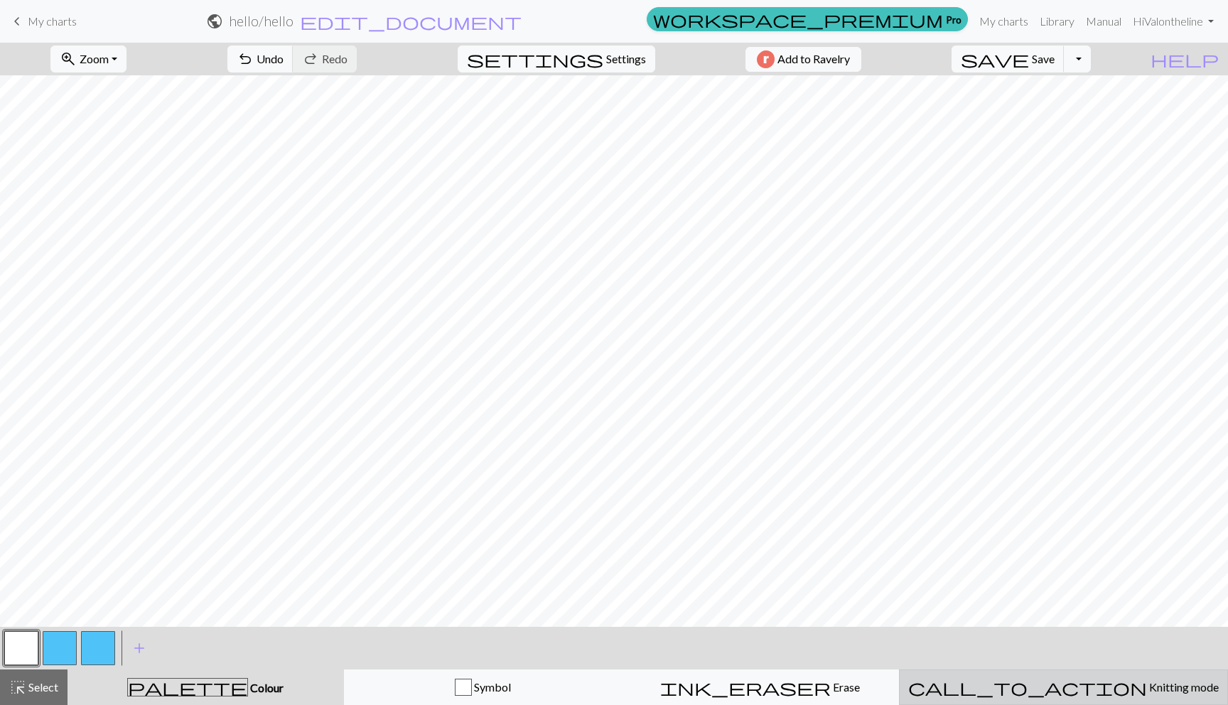
click at [1050, 678] on span "call_to_action" at bounding box center [1027, 687] width 239 height 20
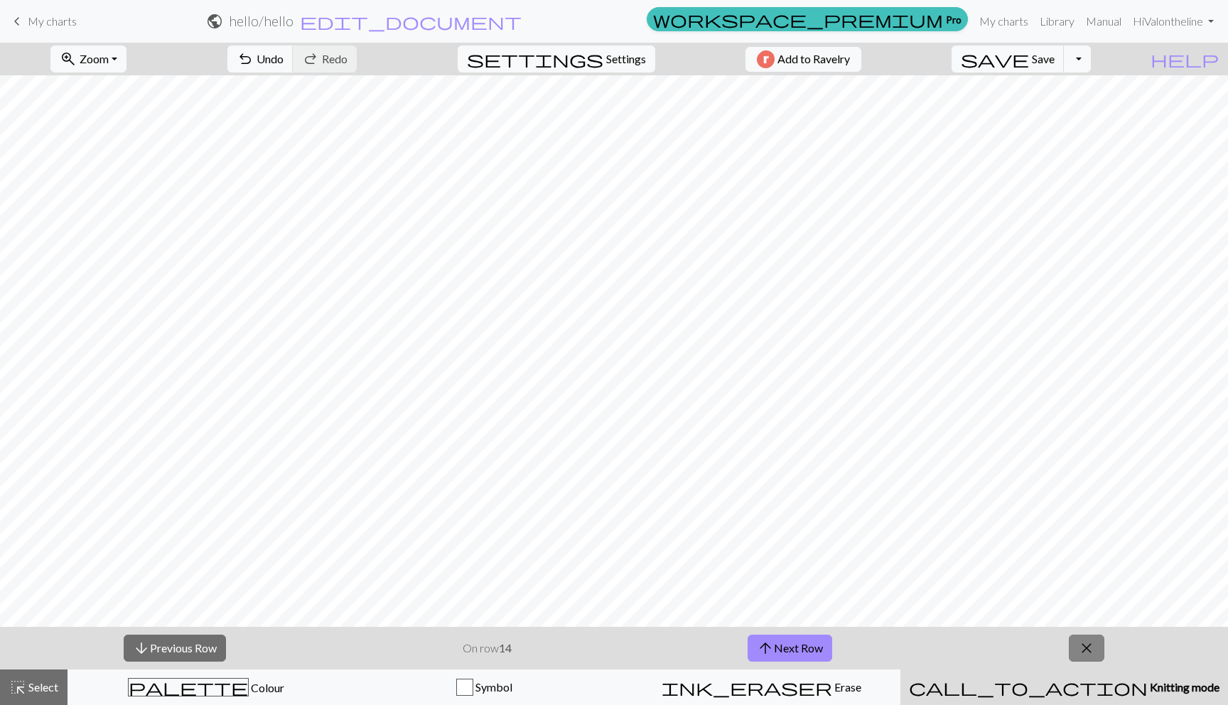
click at [1079, 652] on span "close" at bounding box center [1086, 648] width 17 height 20
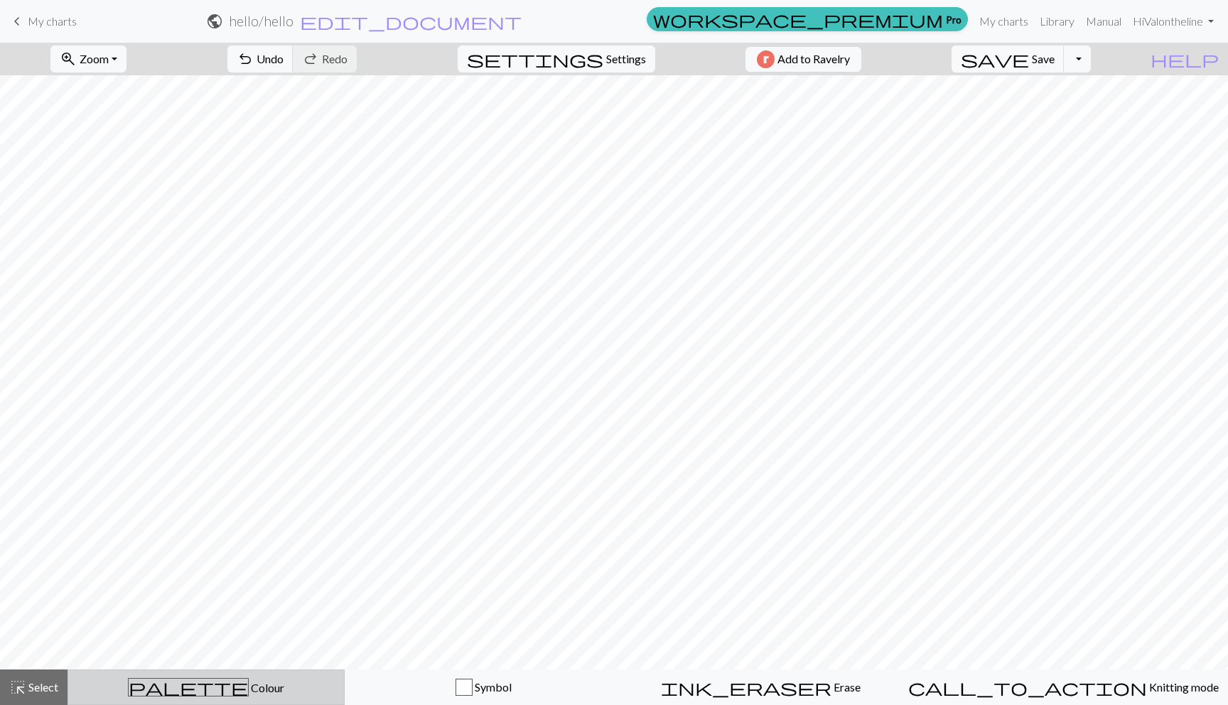
click at [145, 672] on button "palette Colour Colour" at bounding box center [206, 687] width 277 height 36
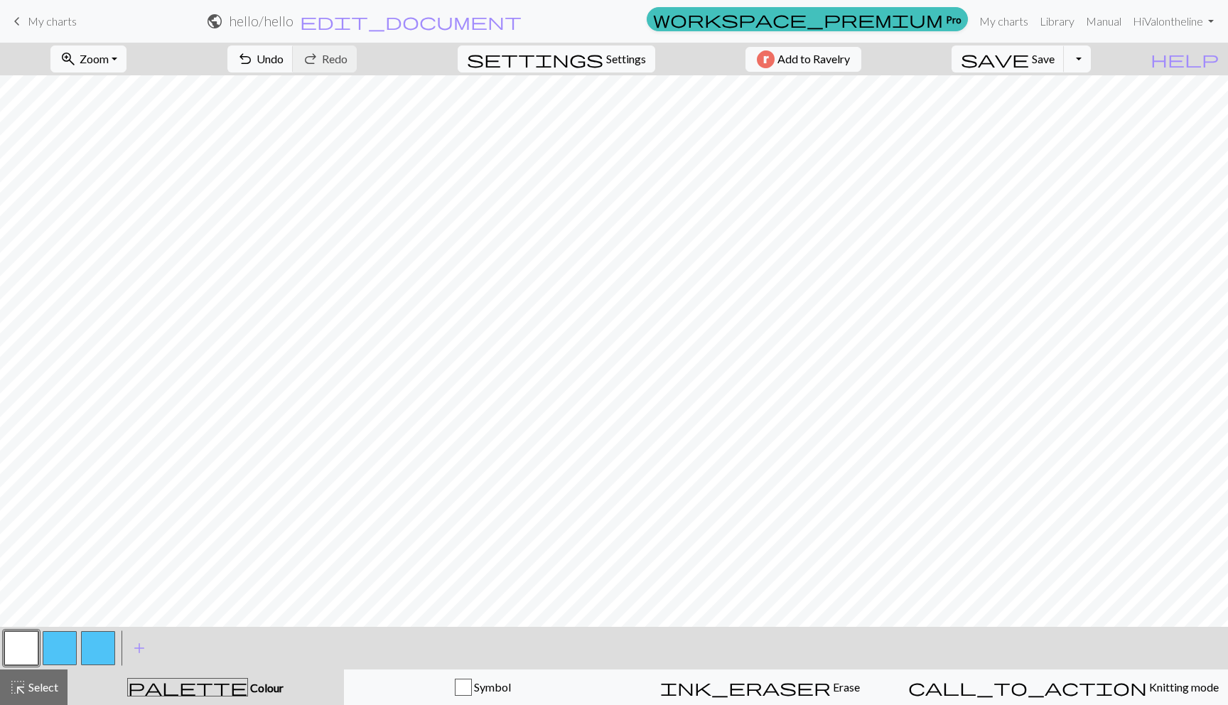
click at [56, 640] on button "button" at bounding box center [60, 648] width 34 height 34
click at [18, 644] on button "button" at bounding box center [21, 648] width 34 height 34
click at [1012, 683] on div "call_to_action Knitting mode Knitting mode" at bounding box center [1063, 687] width 311 height 17
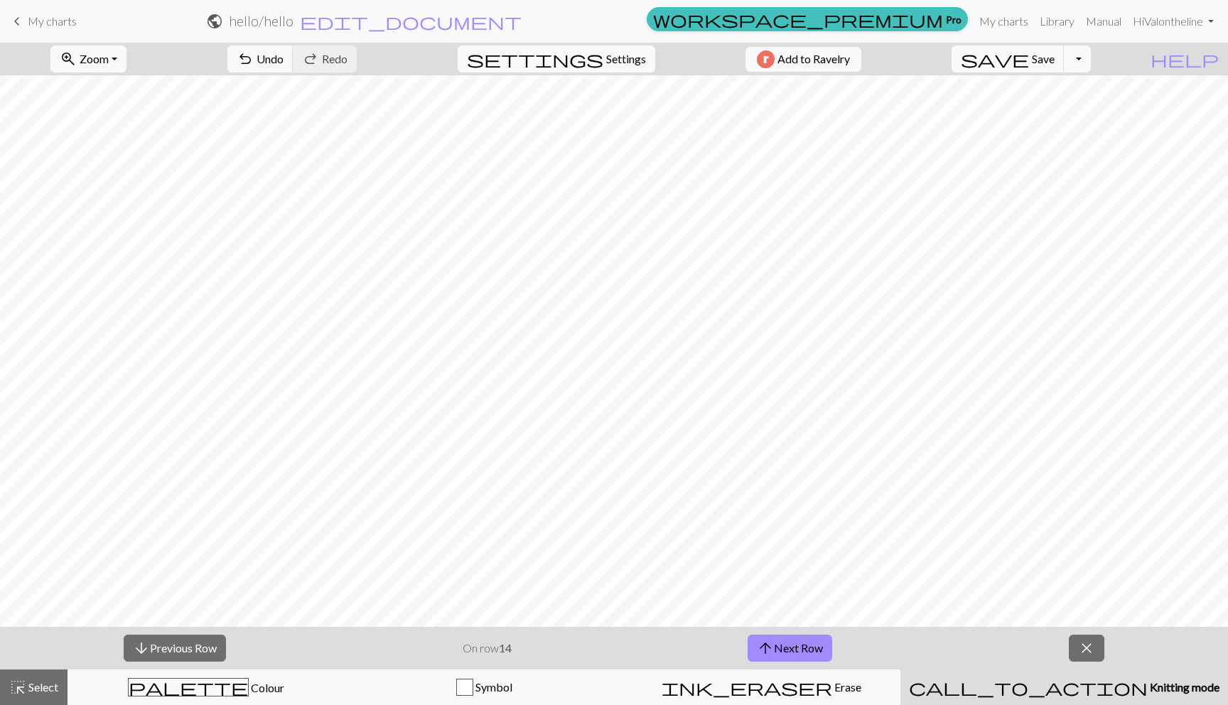
click at [1025, 682] on div "call_to_action Knitting mode Knitting mode" at bounding box center [1064, 687] width 311 height 17
click at [1062, 674] on button "call_to_action Knitting mode Knitting mode" at bounding box center [1064, 687] width 328 height 36
click at [767, 647] on span "arrow_upward" at bounding box center [765, 648] width 17 height 20
click at [789, 645] on button "arrow_upward Next Row" at bounding box center [790, 648] width 85 height 27
click at [797, 642] on button "arrow_upward Next Row" at bounding box center [790, 648] width 85 height 27
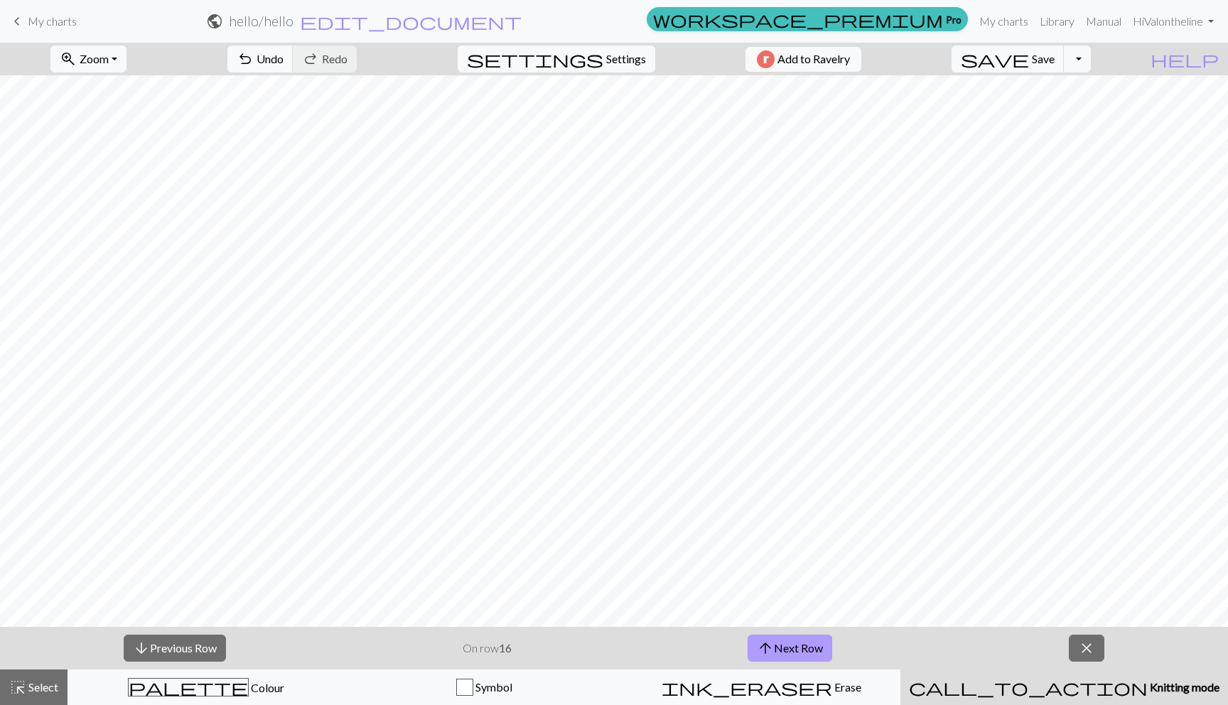
click at [797, 642] on button "arrow_upward Next Row" at bounding box center [790, 648] width 85 height 27
click at [178, 642] on button "arrow_downward Previous Row" at bounding box center [175, 648] width 102 height 27
click at [762, 646] on span "arrow_upward" at bounding box center [765, 648] width 17 height 20
click at [775, 643] on button "arrow_upward Next Row" at bounding box center [790, 648] width 85 height 27
click at [775, 649] on button "arrow_upward Next Row" at bounding box center [790, 648] width 85 height 27
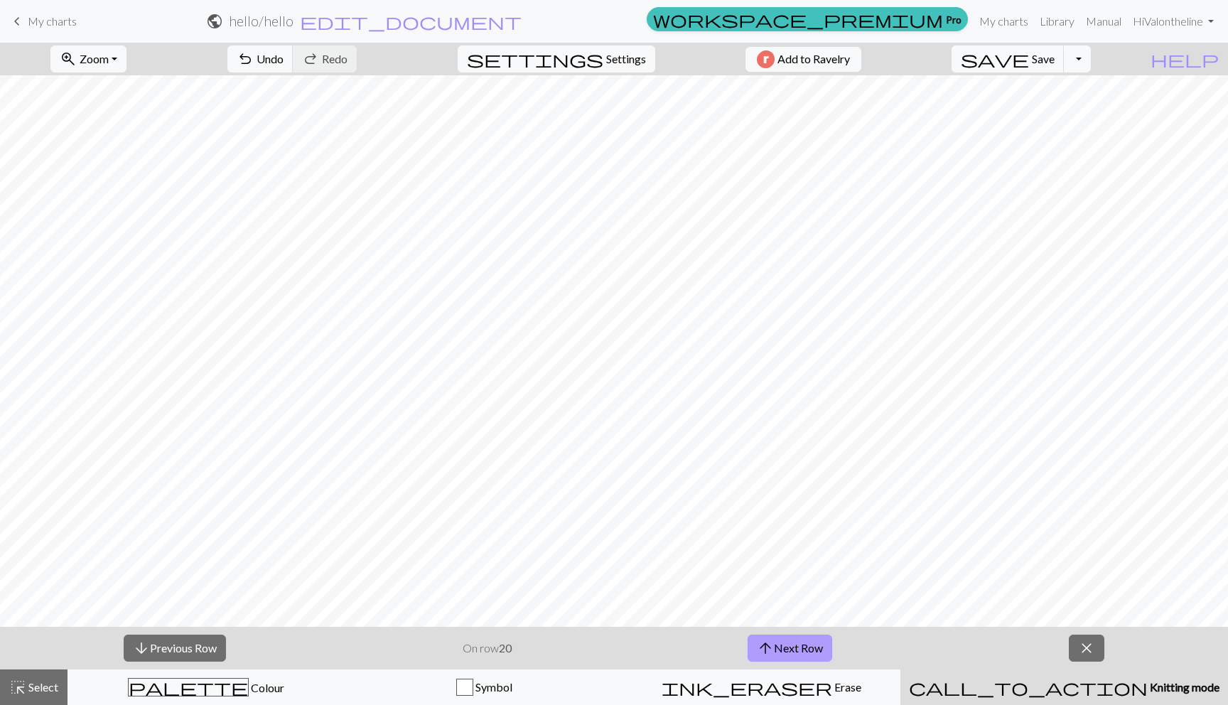
click at [787, 647] on button "arrow_upward Next Row" at bounding box center [790, 648] width 85 height 27
click at [797, 647] on button "arrow_upward Next Row" at bounding box center [790, 648] width 85 height 27
click at [780, 642] on button "arrow_upward Next Row" at bounding box center [790, 648] width 85 height 27
click at [777, 638] on button "arrow_upward Next Row" at bounding box center [790, 648] width 85 height 27
click at [785, 647] on button "arrow_upward Next Row" at bounding box center [790, 648] width 85 height 27
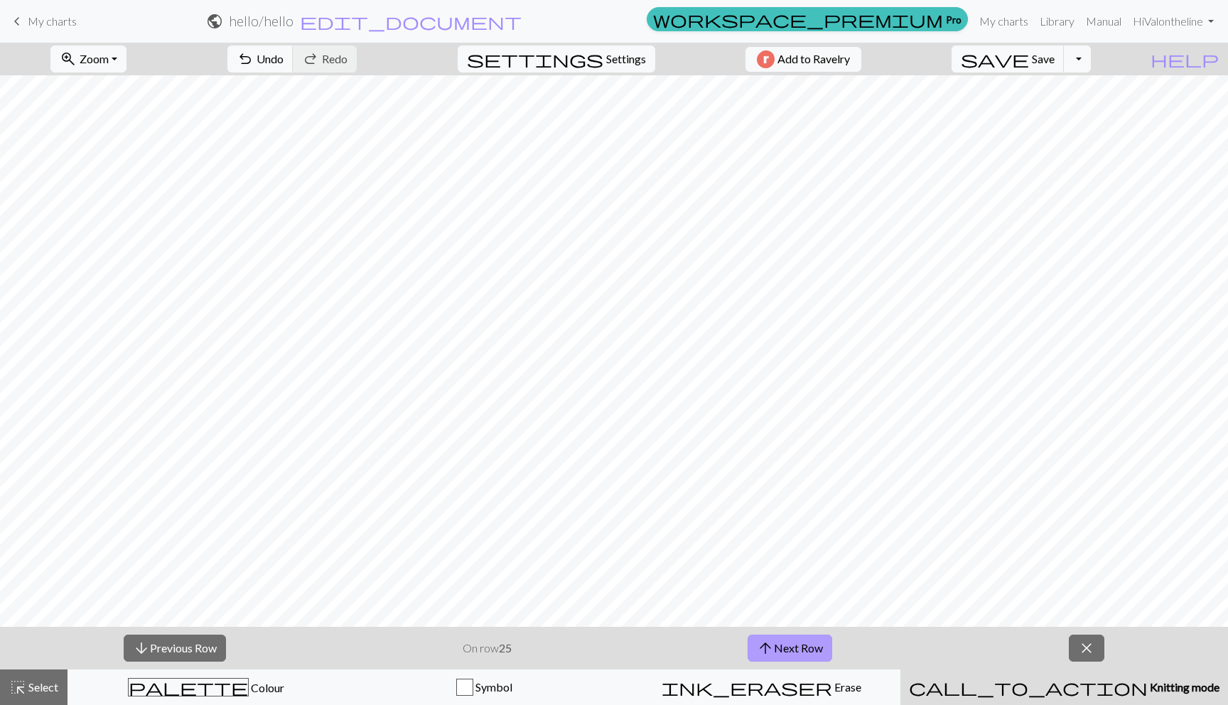
click at [800, 636] on button "arrow_upward Next Row" at bounding box center [790, 648] width 85 height 27
click at [789, 643] on button "arrow_upward Next Row" at bounding box center [790, 648] width 85 height 27
click at [821, 635] on button "arrow_upward Next Row" at bounding box center [790, 648] width 85 height 27
